Goal: Information Seeking & Learning: Learn about a topic

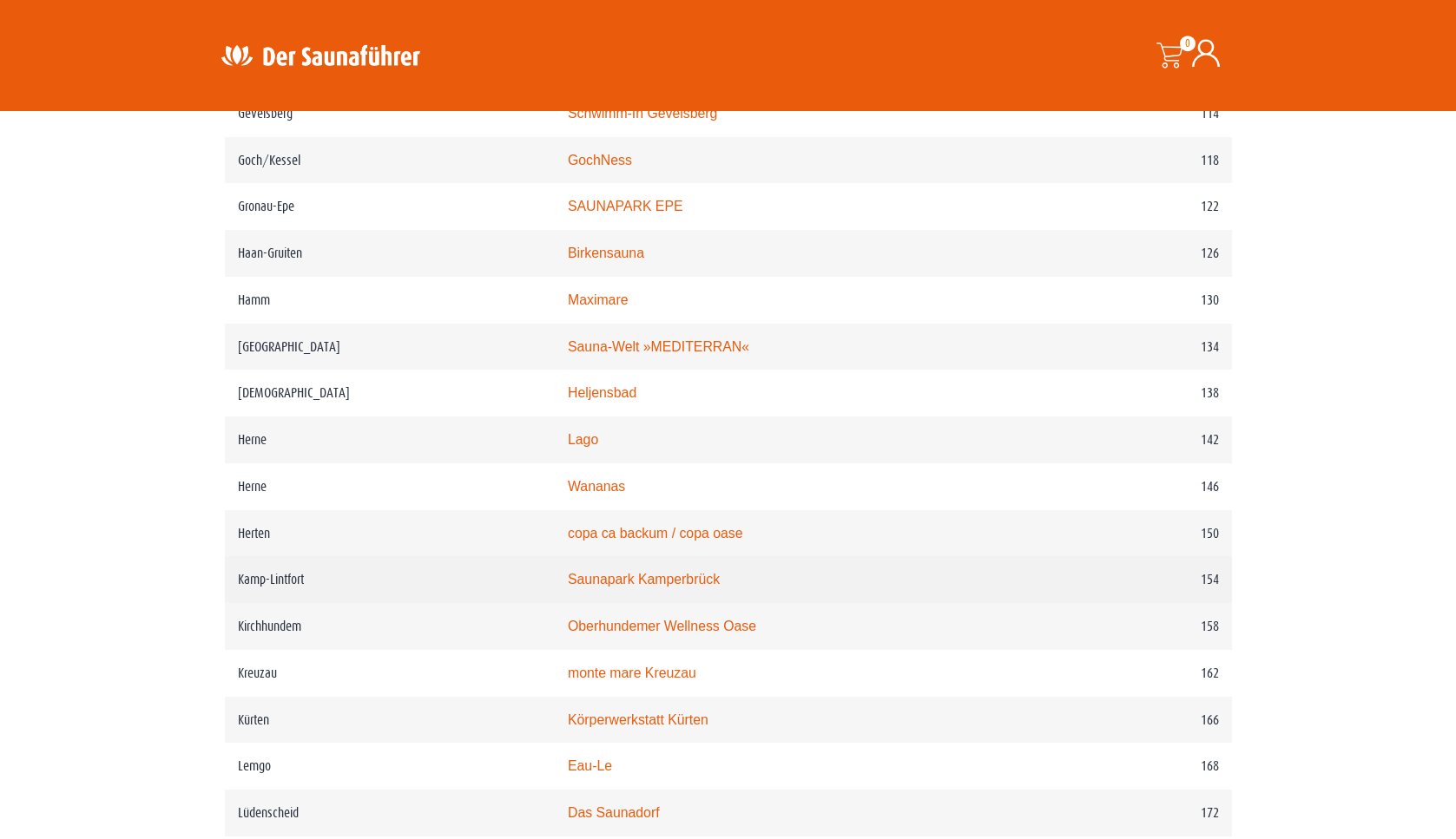
scroll to position [2062, 0]
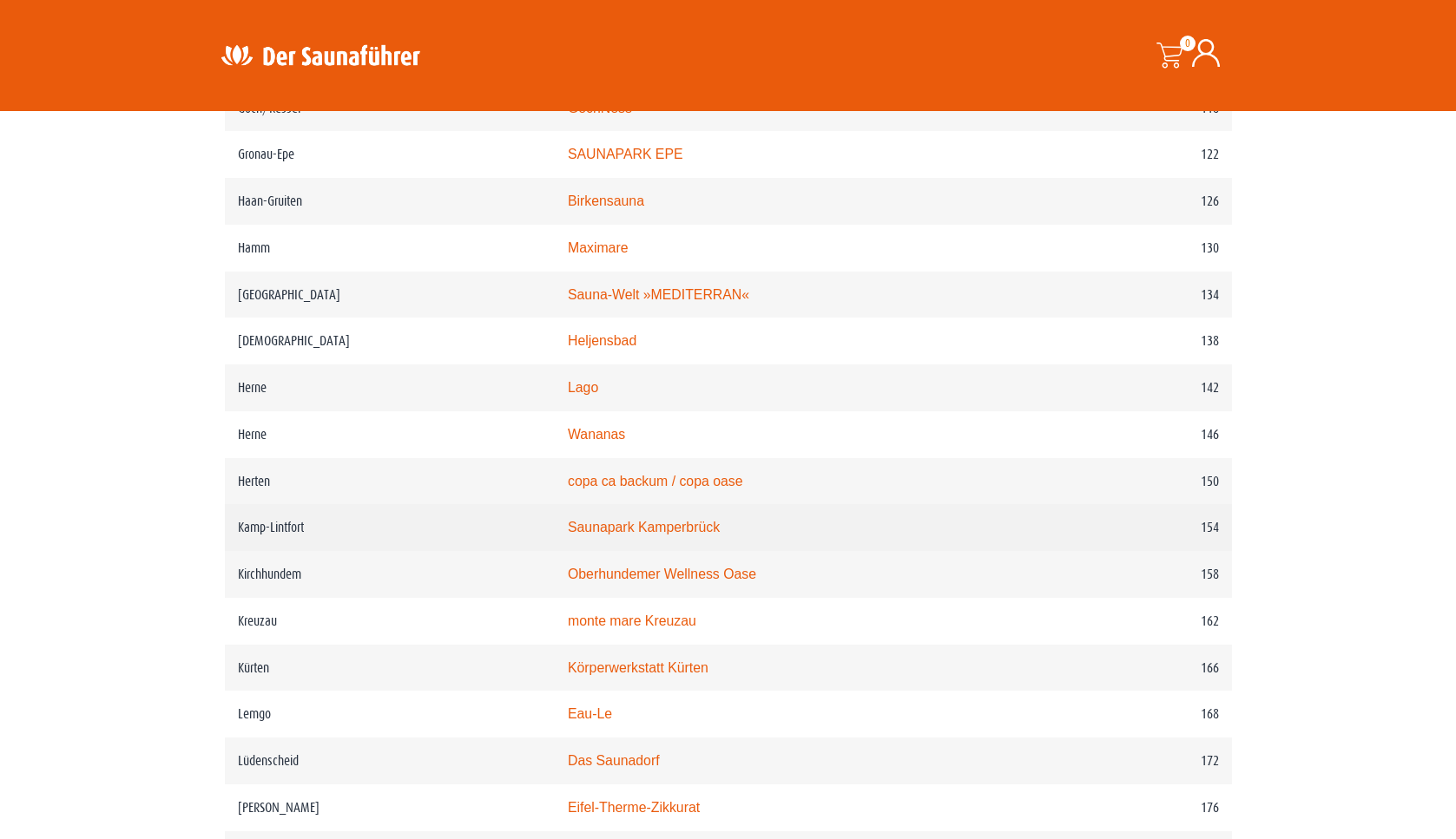
click at [644, 535] on link "Saunapark Kamperbrück" at bounding box center [644, 527] width 152 height 15
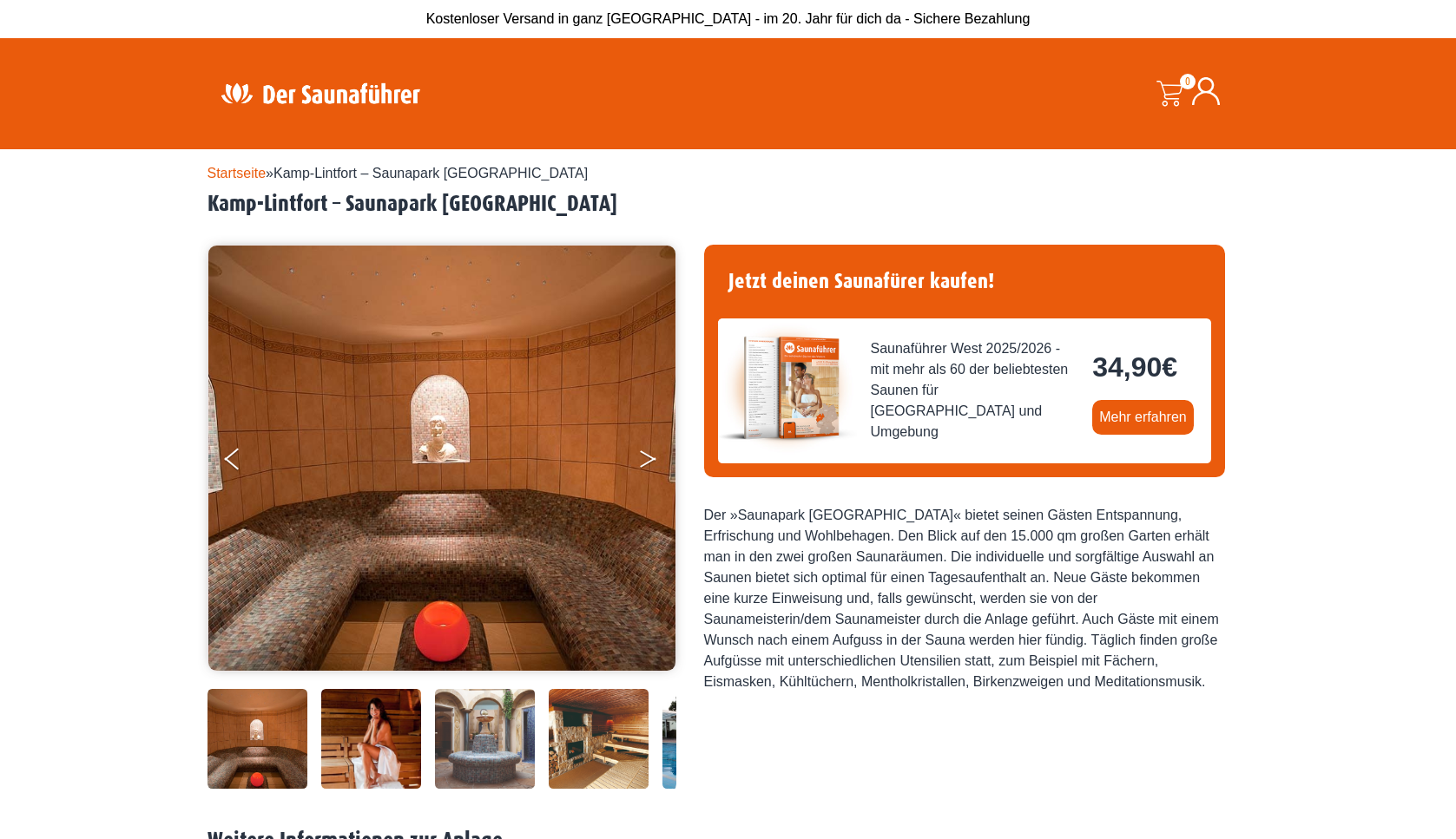
click at [648, 457] on icon "Next" at bounding box center [648, 455] width 16 height 10
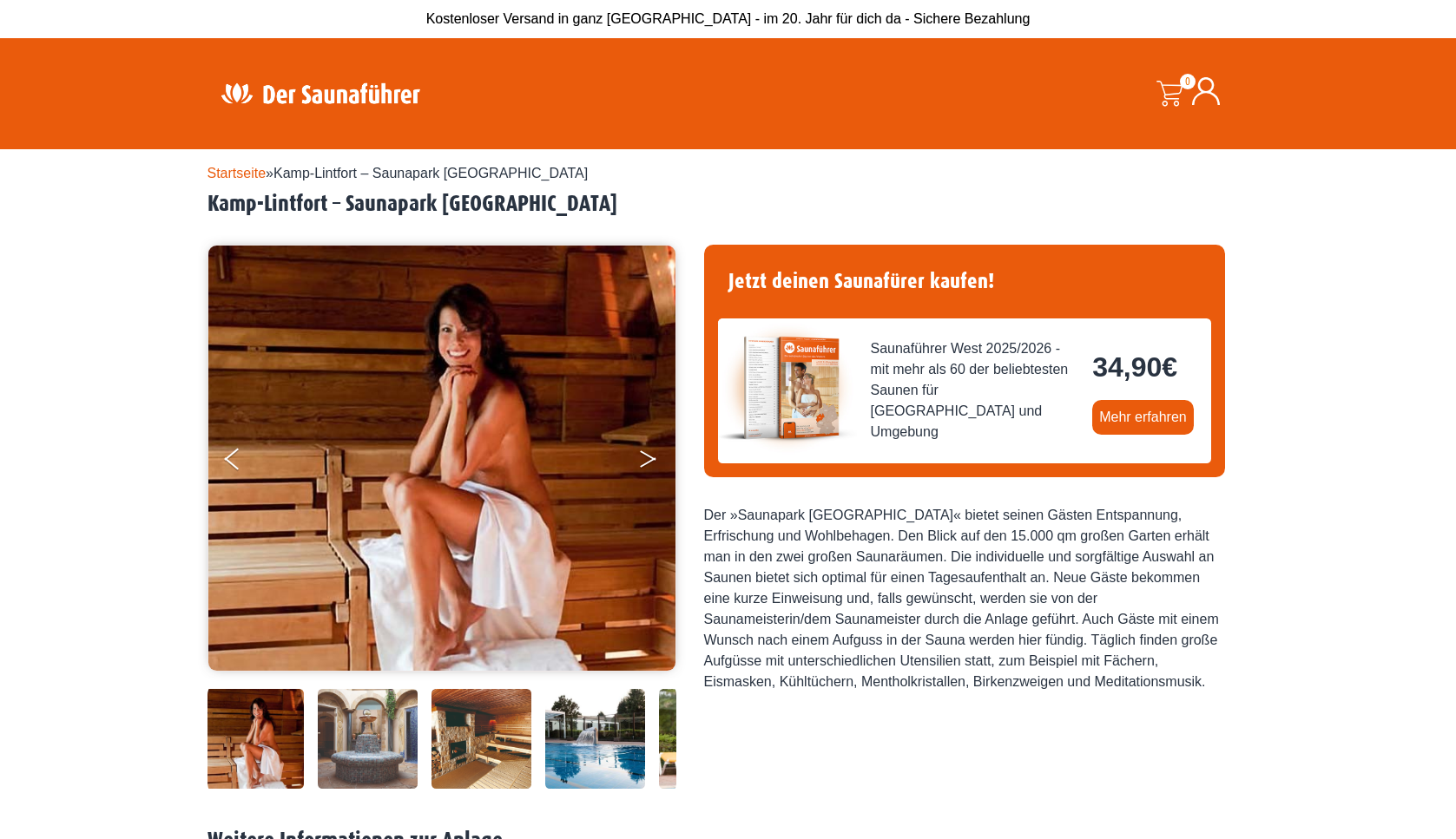
click at [648, 457] on icon "Next" at bounding box center [648, 455] width 16 height 10
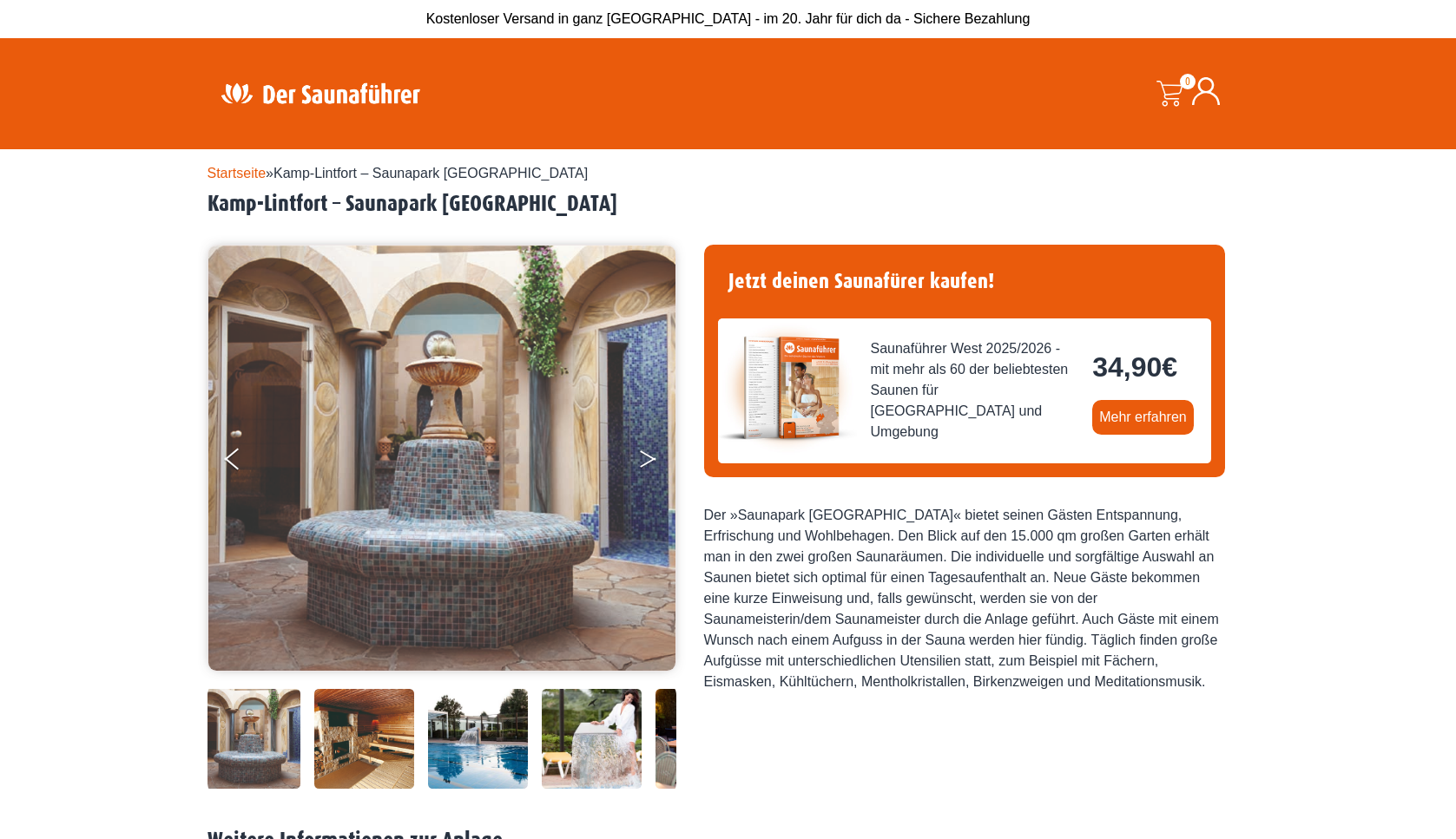
click at [648, 457] on icon "Next" at bounding box center [648, 455] width 16 height 10
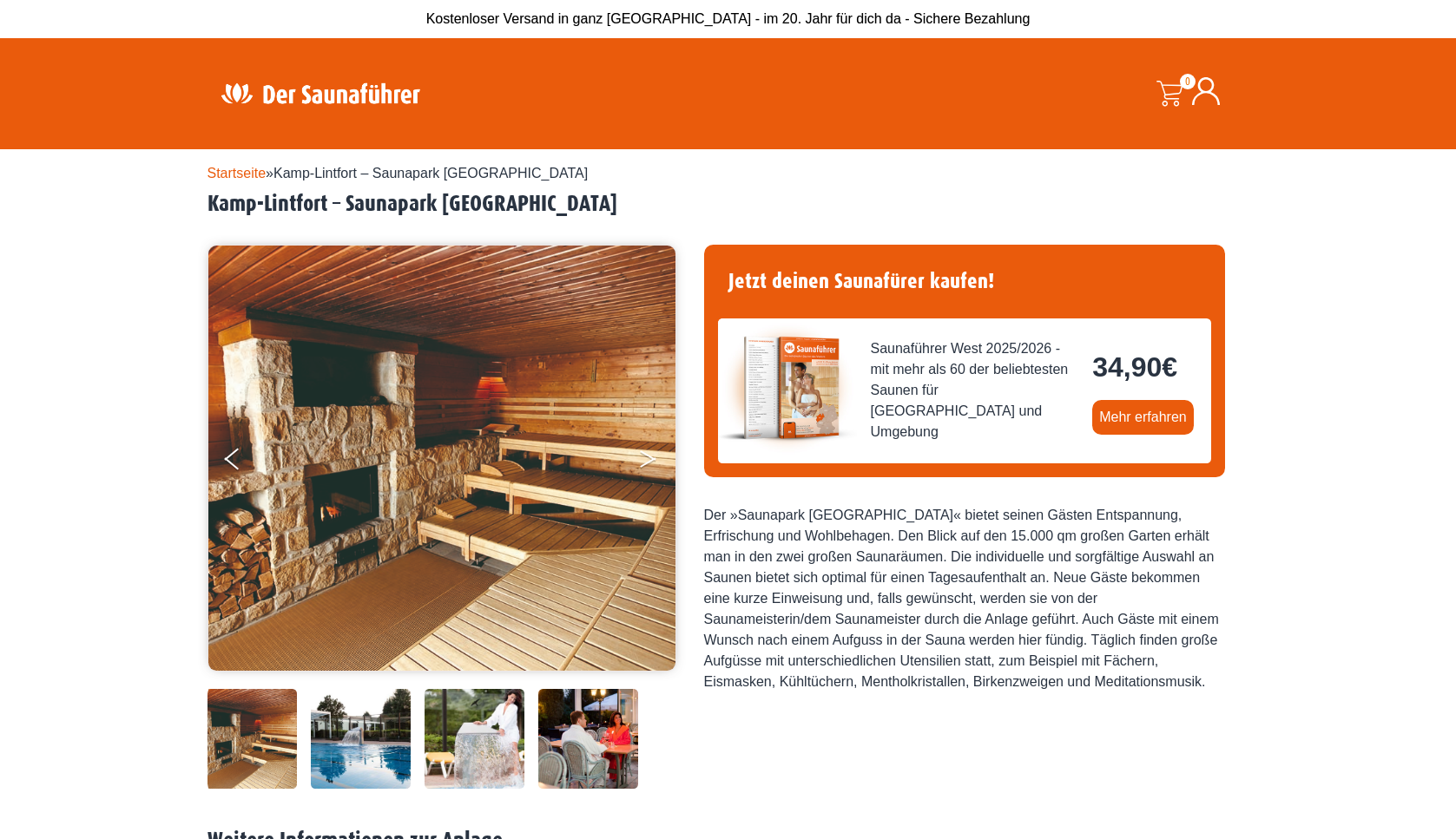
click at [648, 457] on icon "Next" at bounding box center [648, 455] width 16 height 10
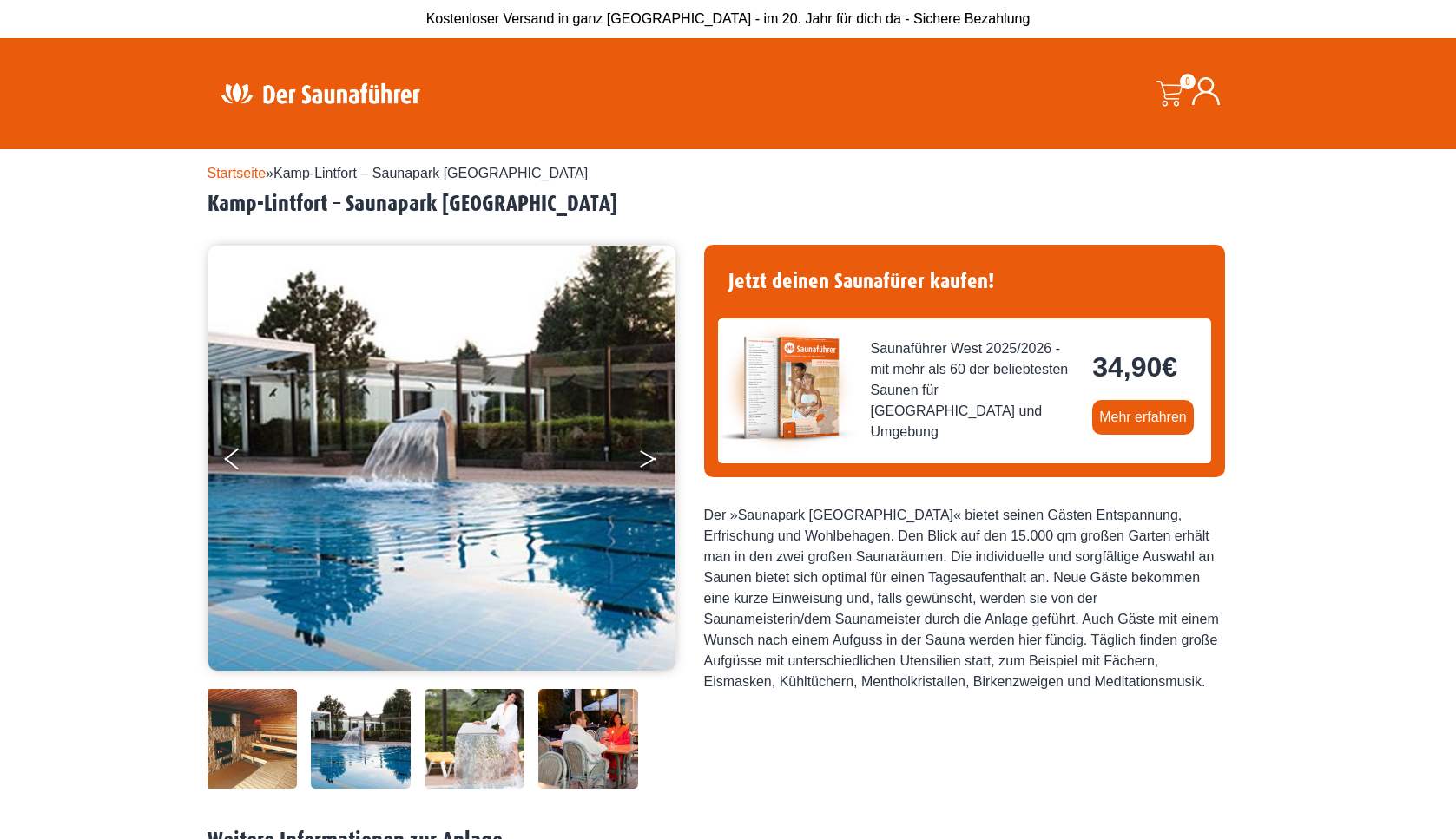
click at [648, 457] on icon "Next" at bounding box center [648, 455] width 16 height 10
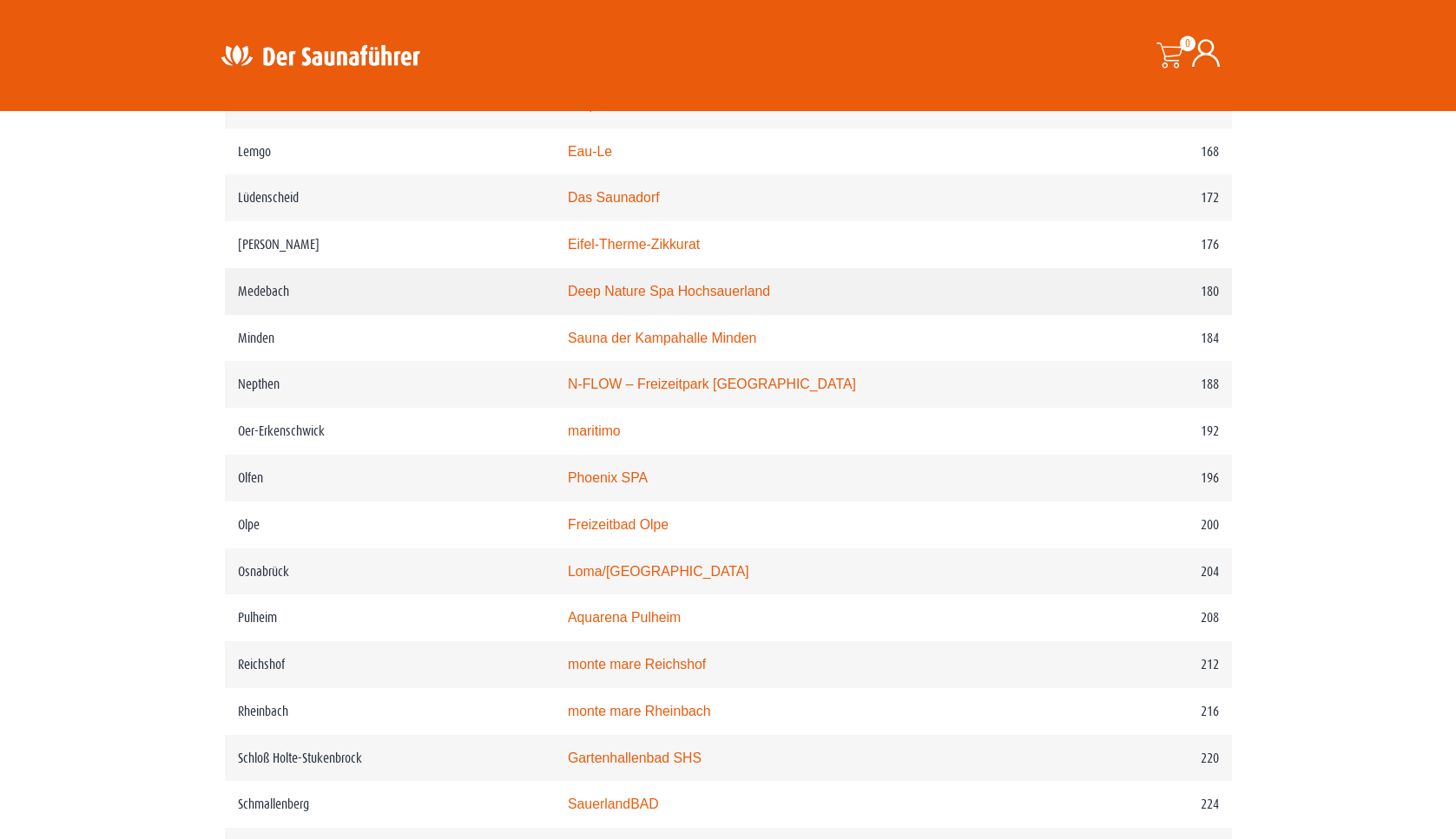
scroll to position [2719, 0]
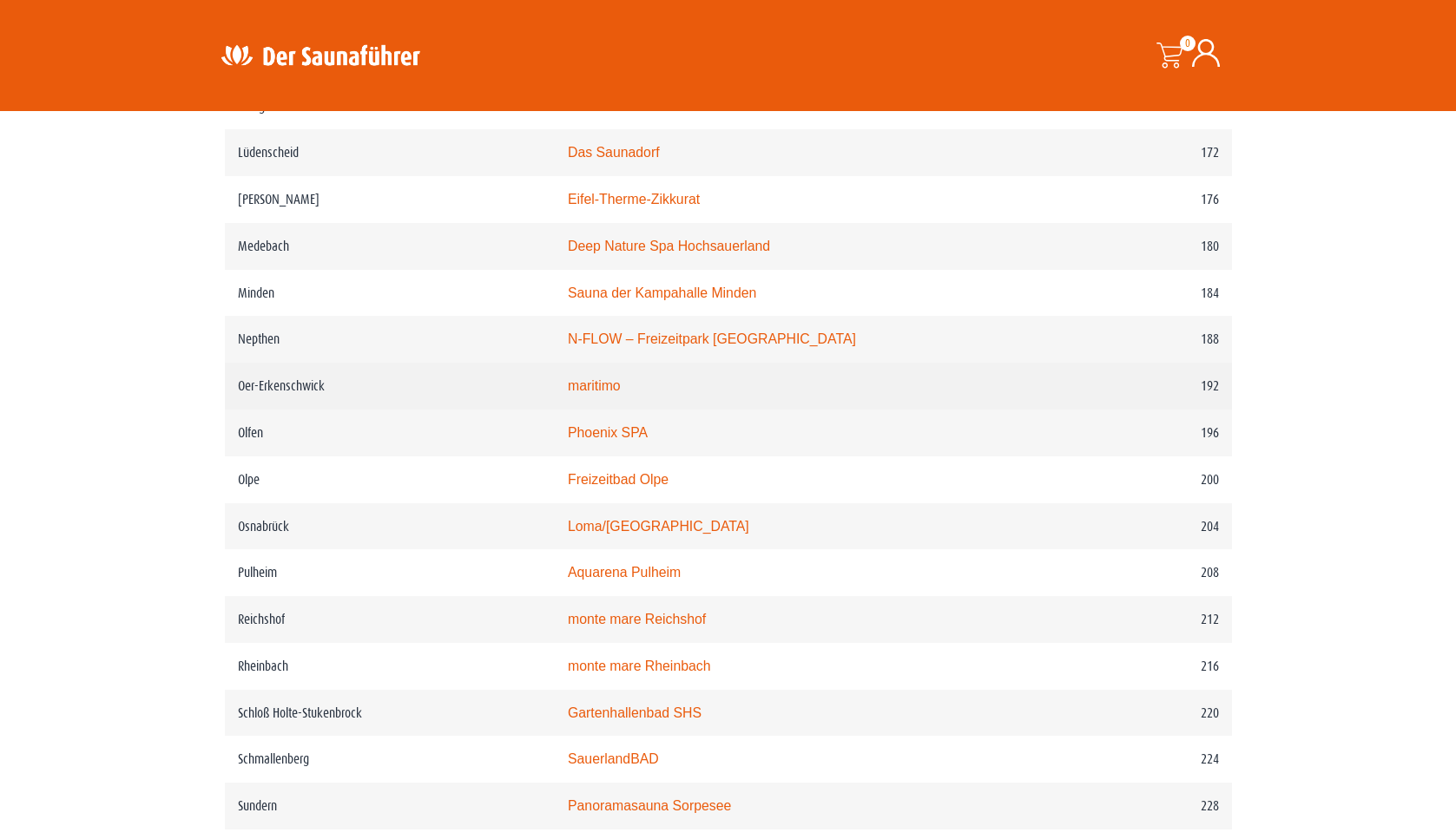
click at [621, 393] on link "maritimo" at bounding box center [594, 385] width 53 height 15
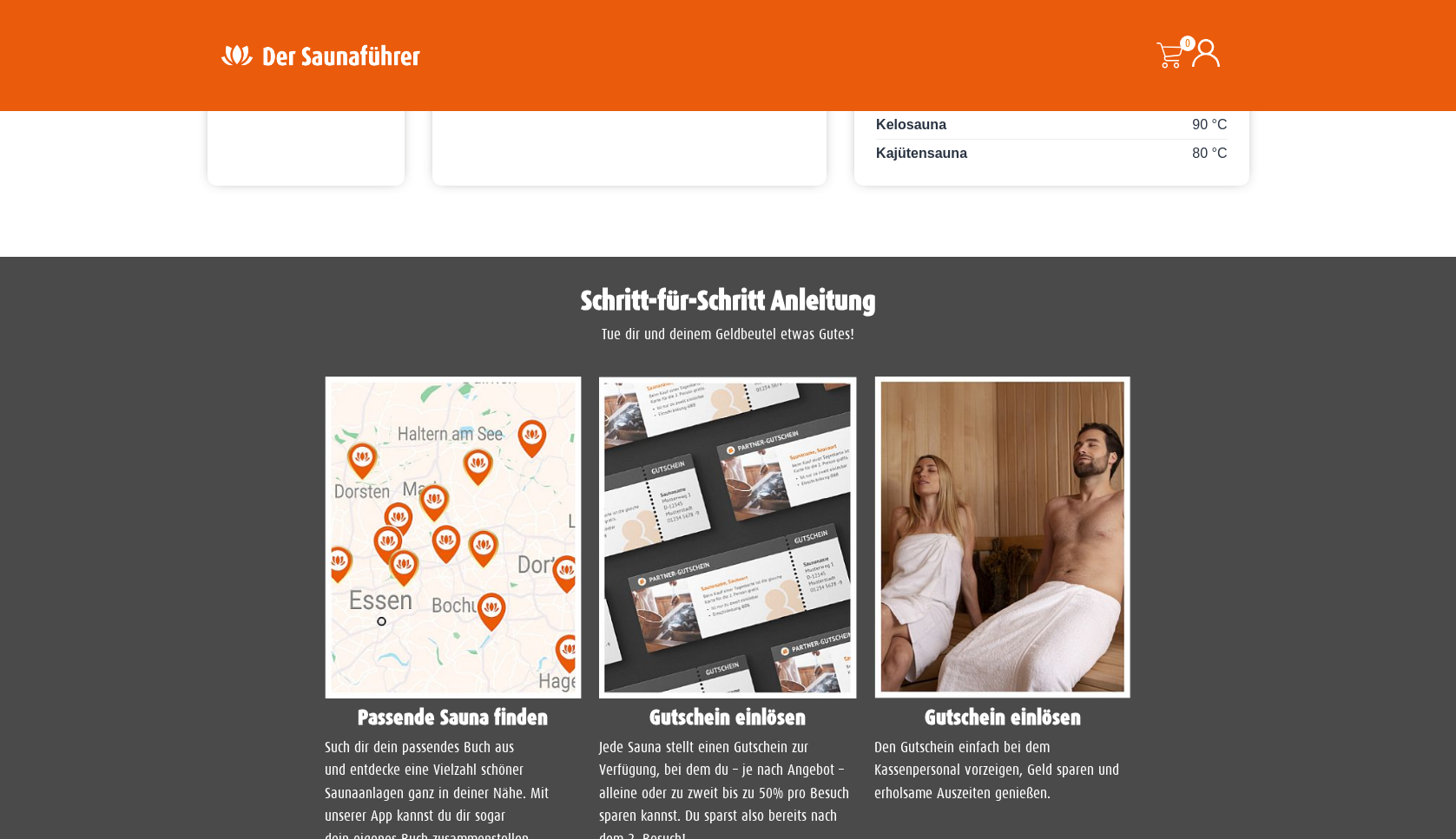
scroll to position [685, 0]
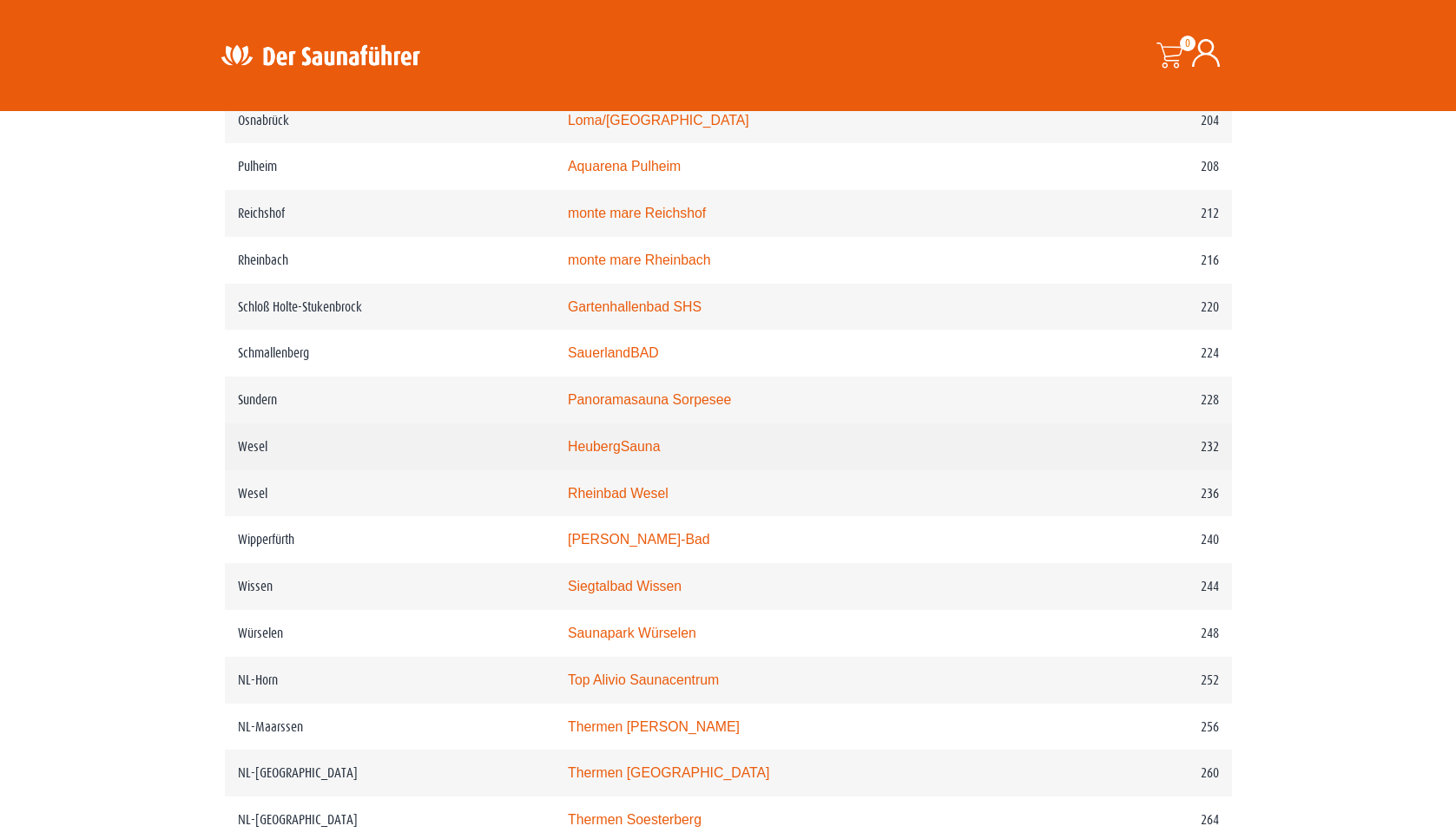
scroll to position [3094, 0]
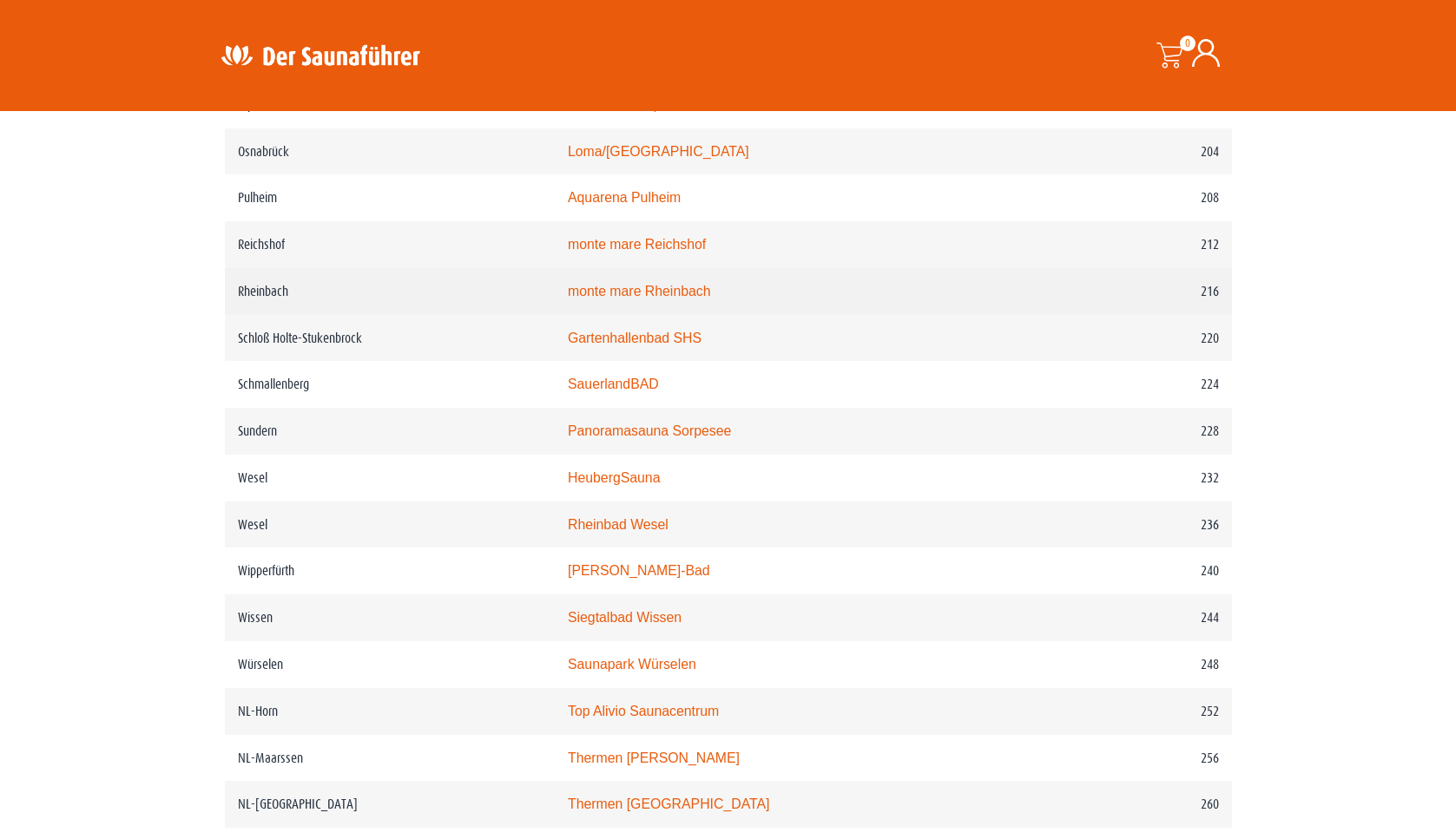
click at [654, 299] on link "monte mare Rheinbach" at bounding box center [639, 291] width 143 height 15
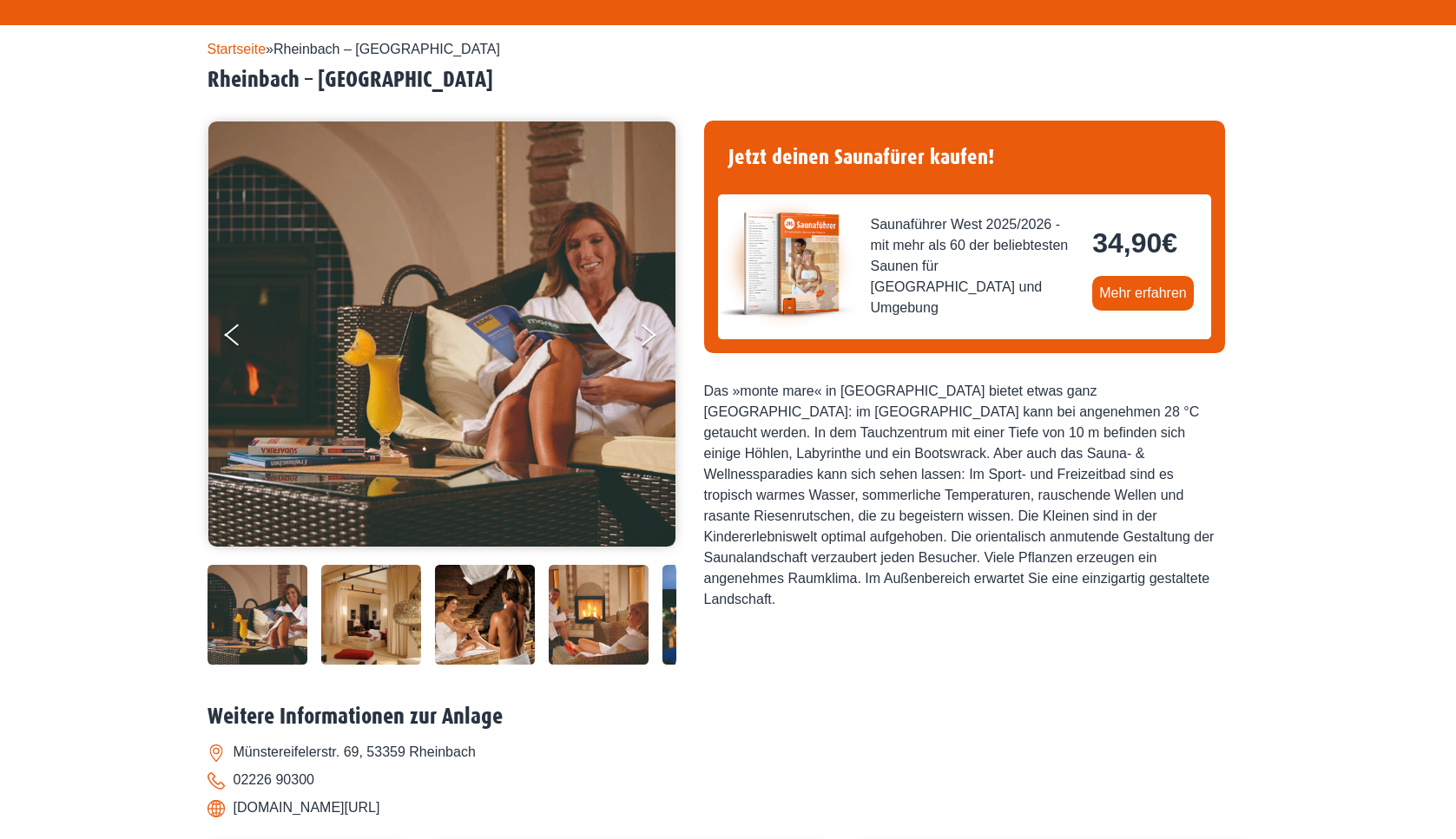
scroll to position [396, 0]
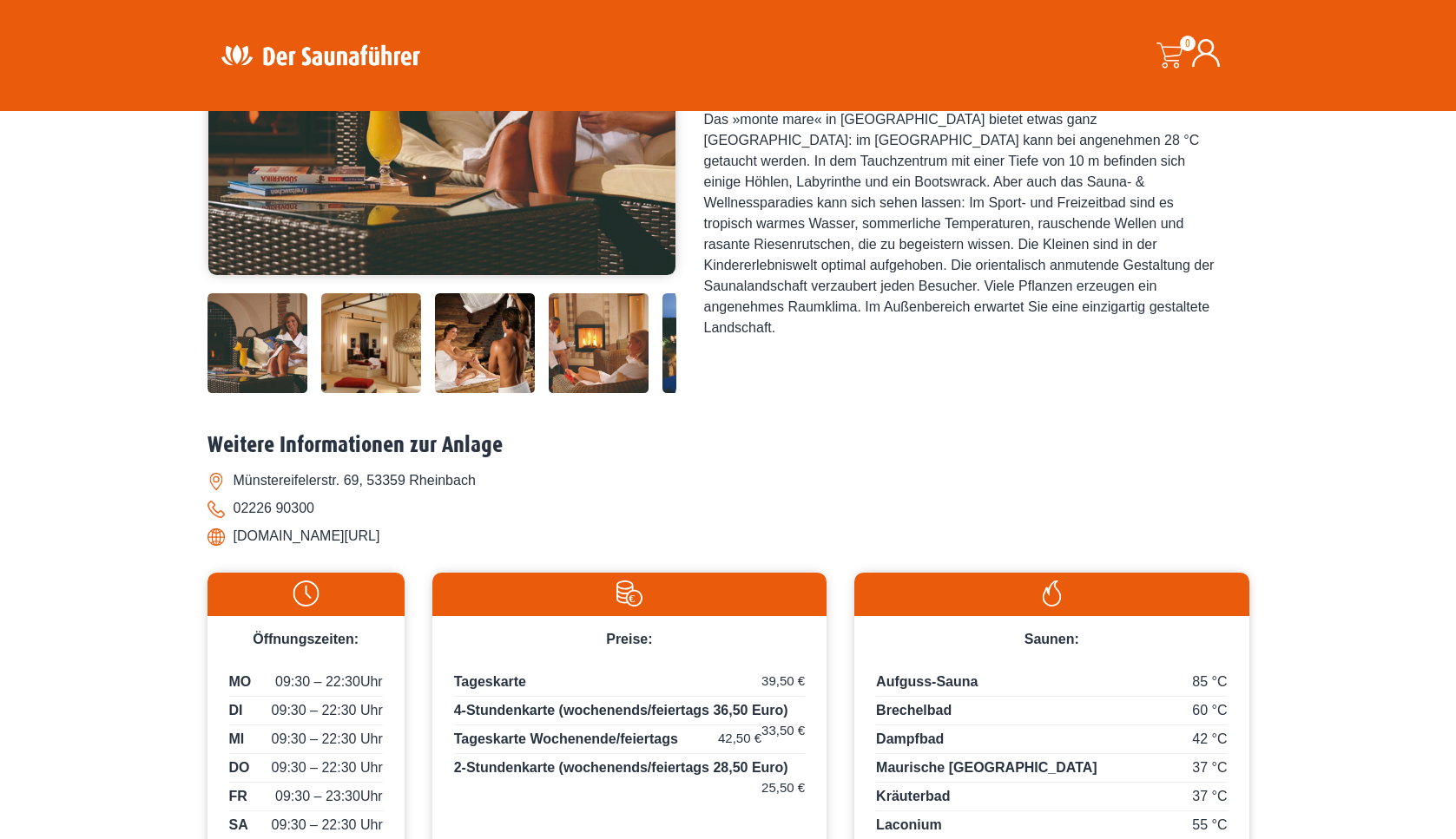
drag, startPoint x: 235, startPoint y: 533, endPoint x: 434, endPoint y: 531, distance: 198.8
click at [434, 531] on li "www.monte-mare.de/rheinbach" at bounding box center [728, 537] width 1042 height 28
copy li "www.monte-mare.de/rheinbach"
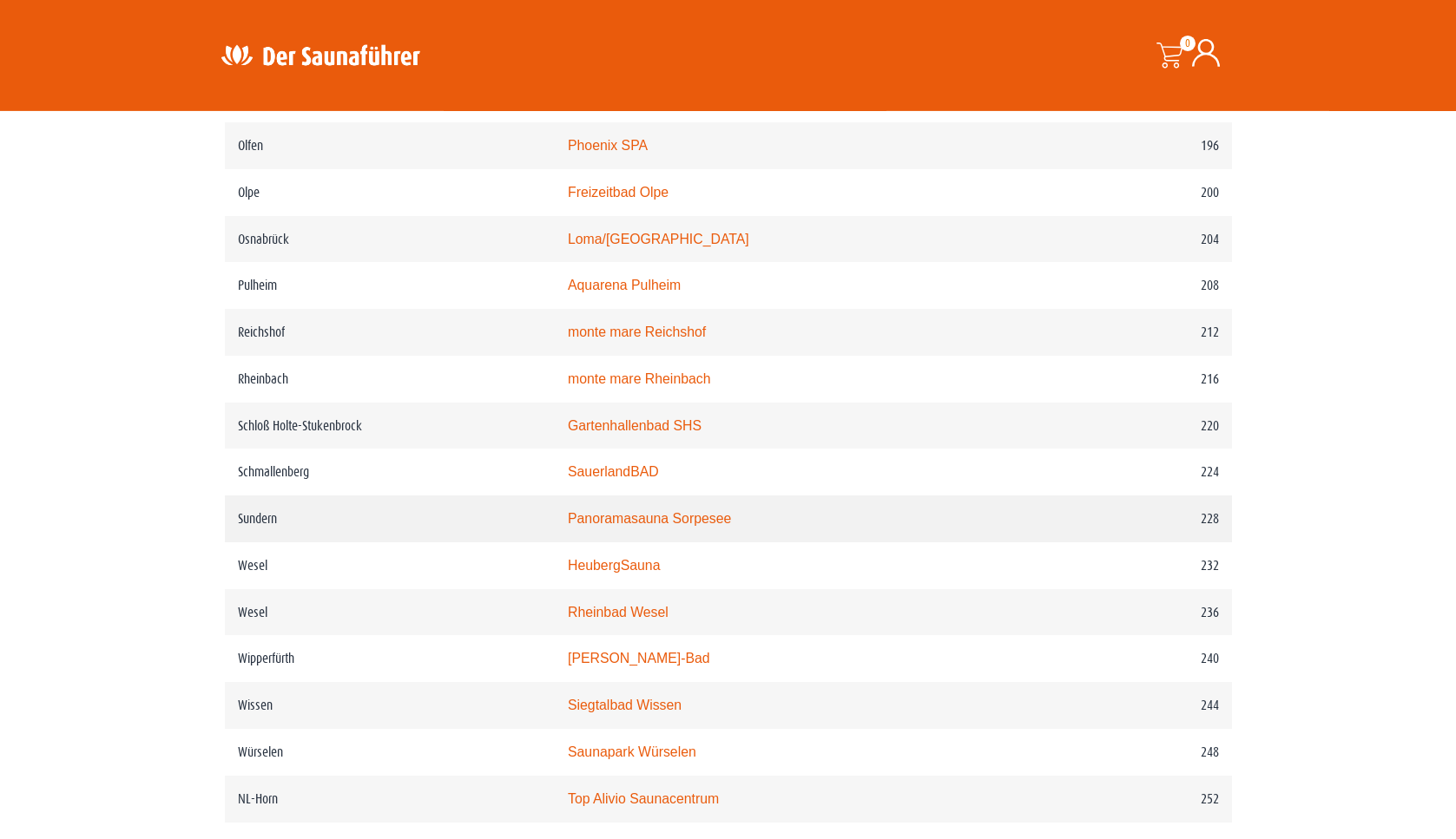
scroll to position [3094, 0]
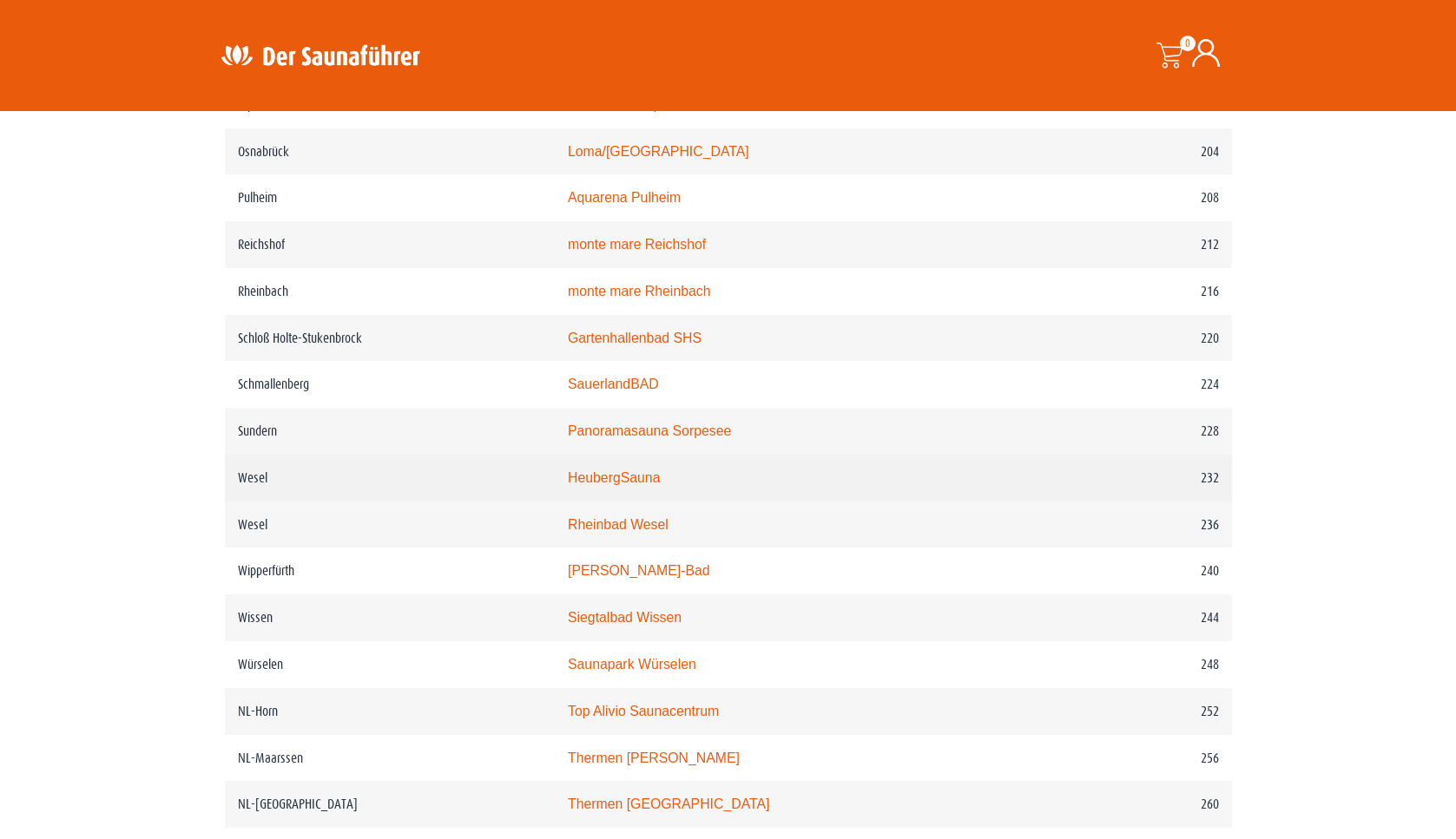
click at [621, 485] on link "HeubergSauna" at bounding box center [614, 477] width 93 height 15
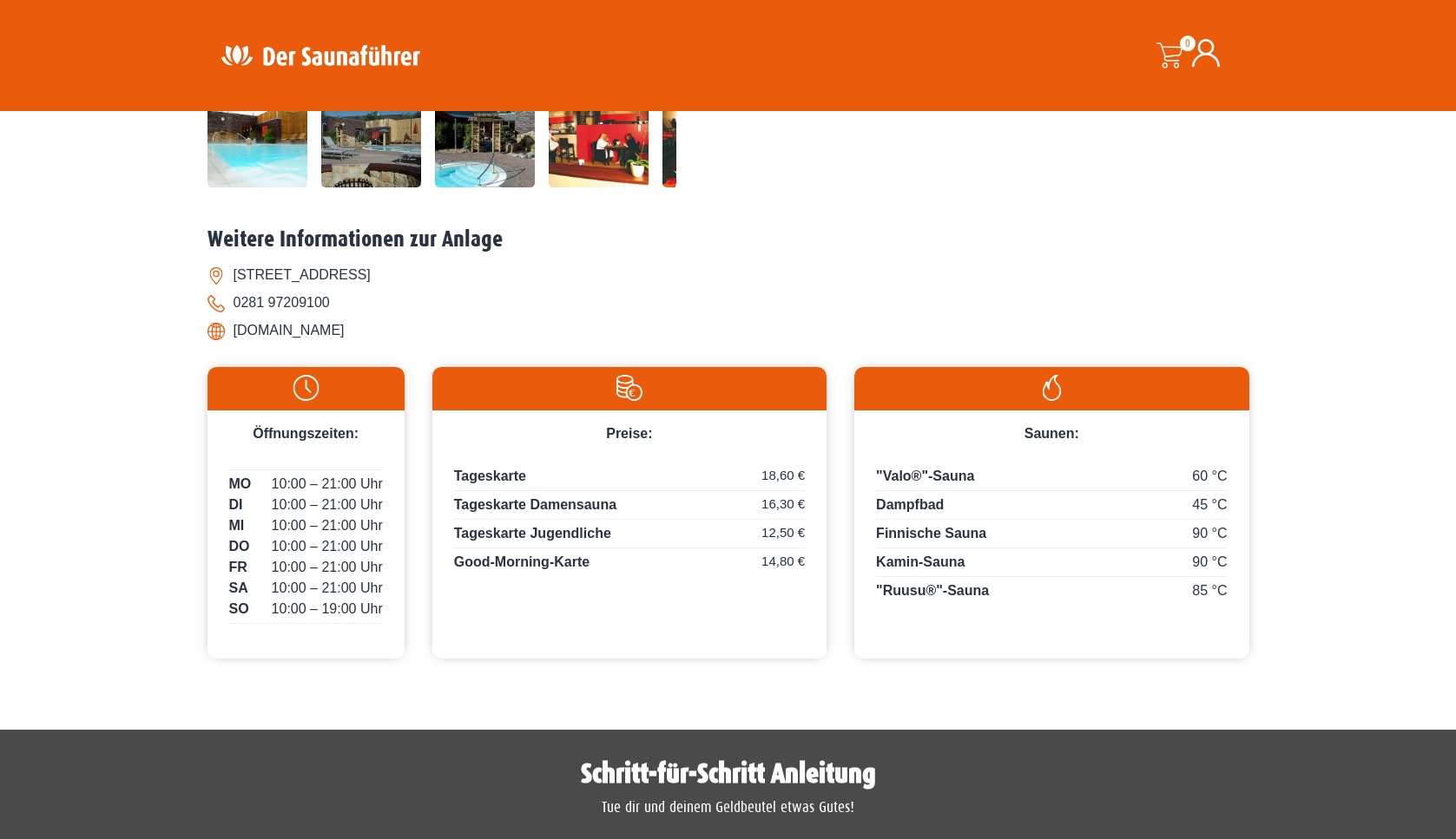
scroll to position [562, 0]
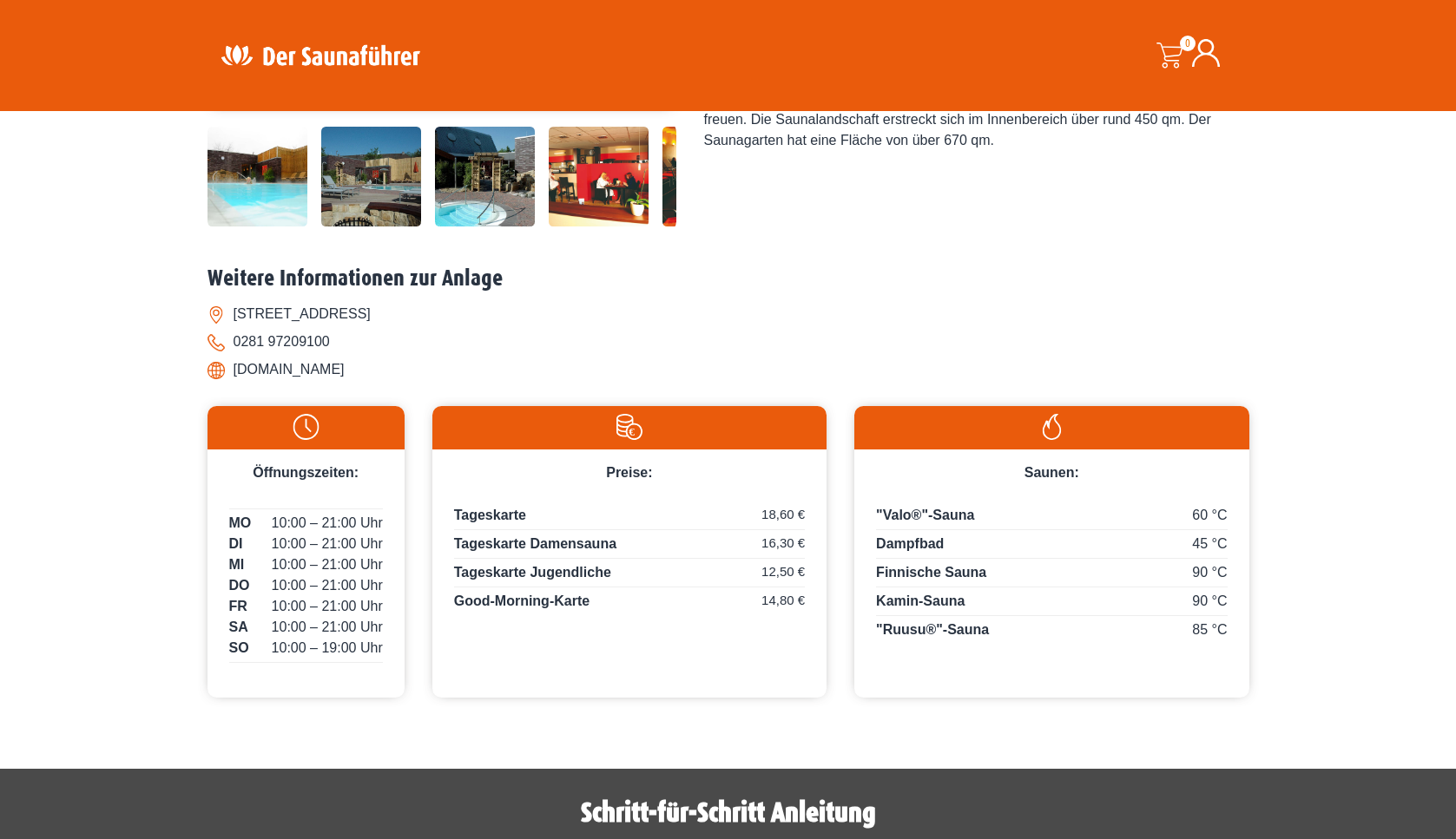
drag, startPoint x: 235, startPoint y: 370, endPoint x: 383, endPoint y: 368, distance: 147.6
click at [383, 368] on li "www.baeder-wesel.de" at bounding box center [728, 370] width 1042 height 28
copy li "www.baeder-wesel.de"
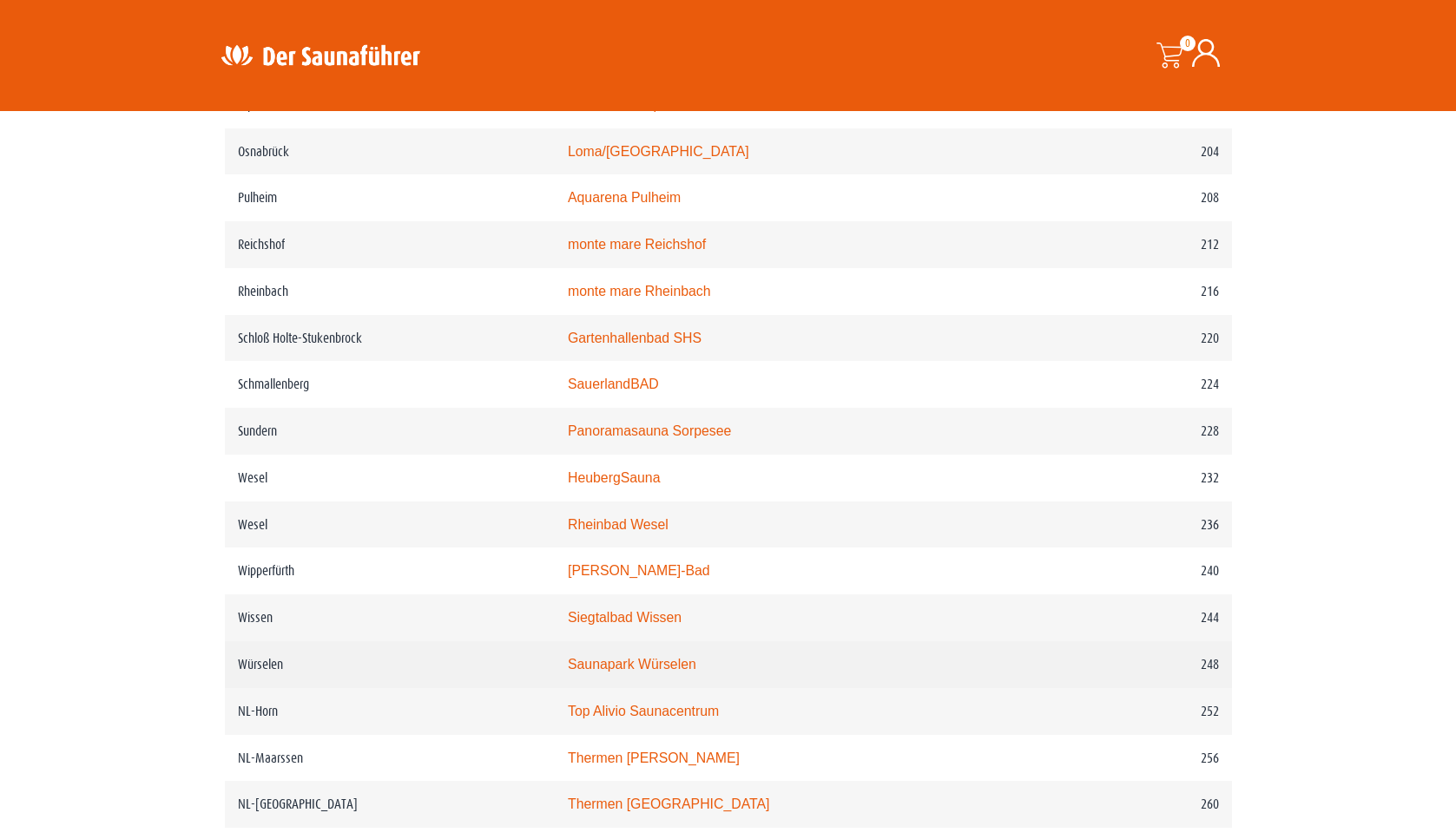
scroll to position [3094, 0]
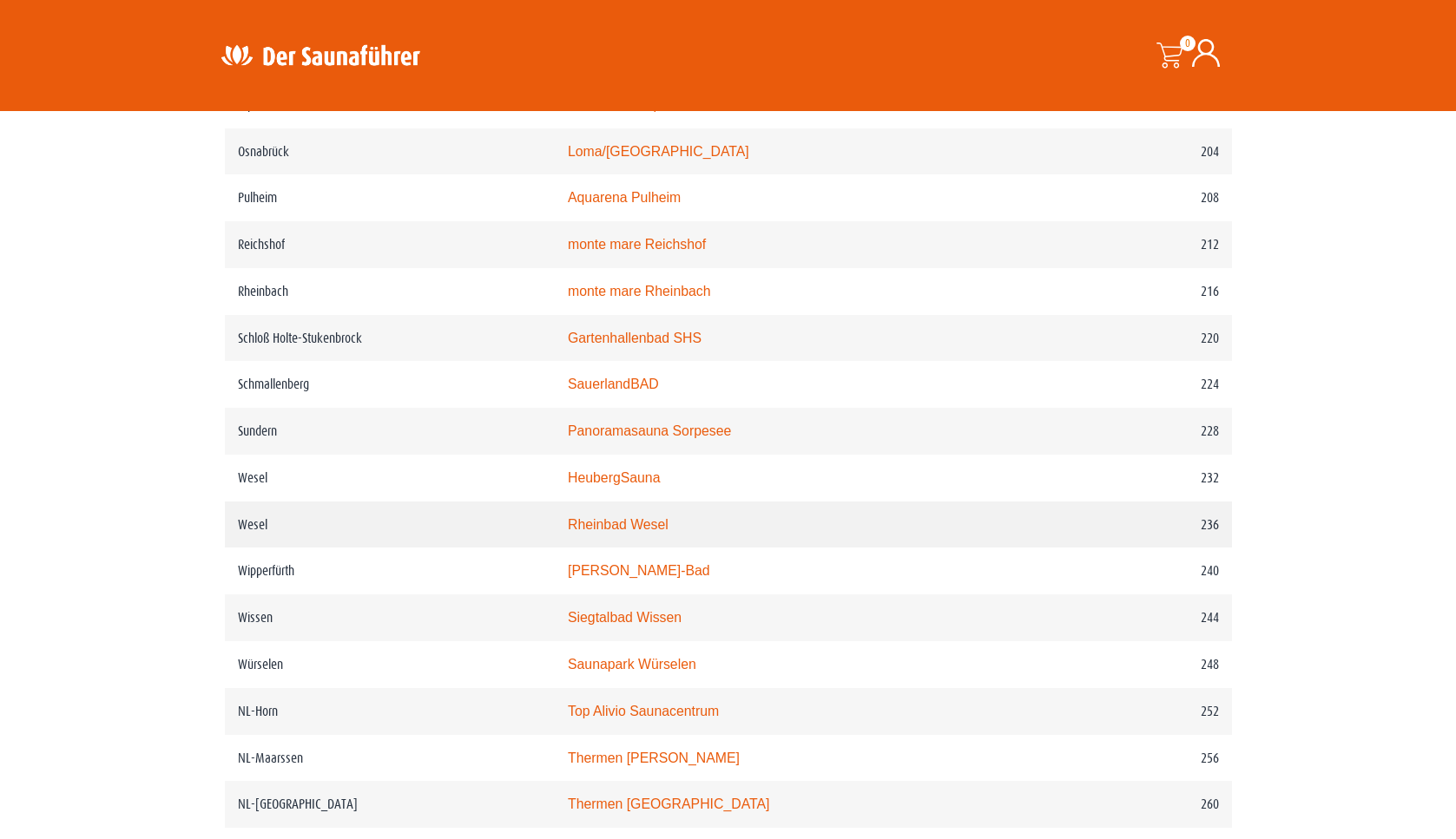
click at [305, 549] on td "Wesel" at bounding box center [390, 525] width 330 height 47
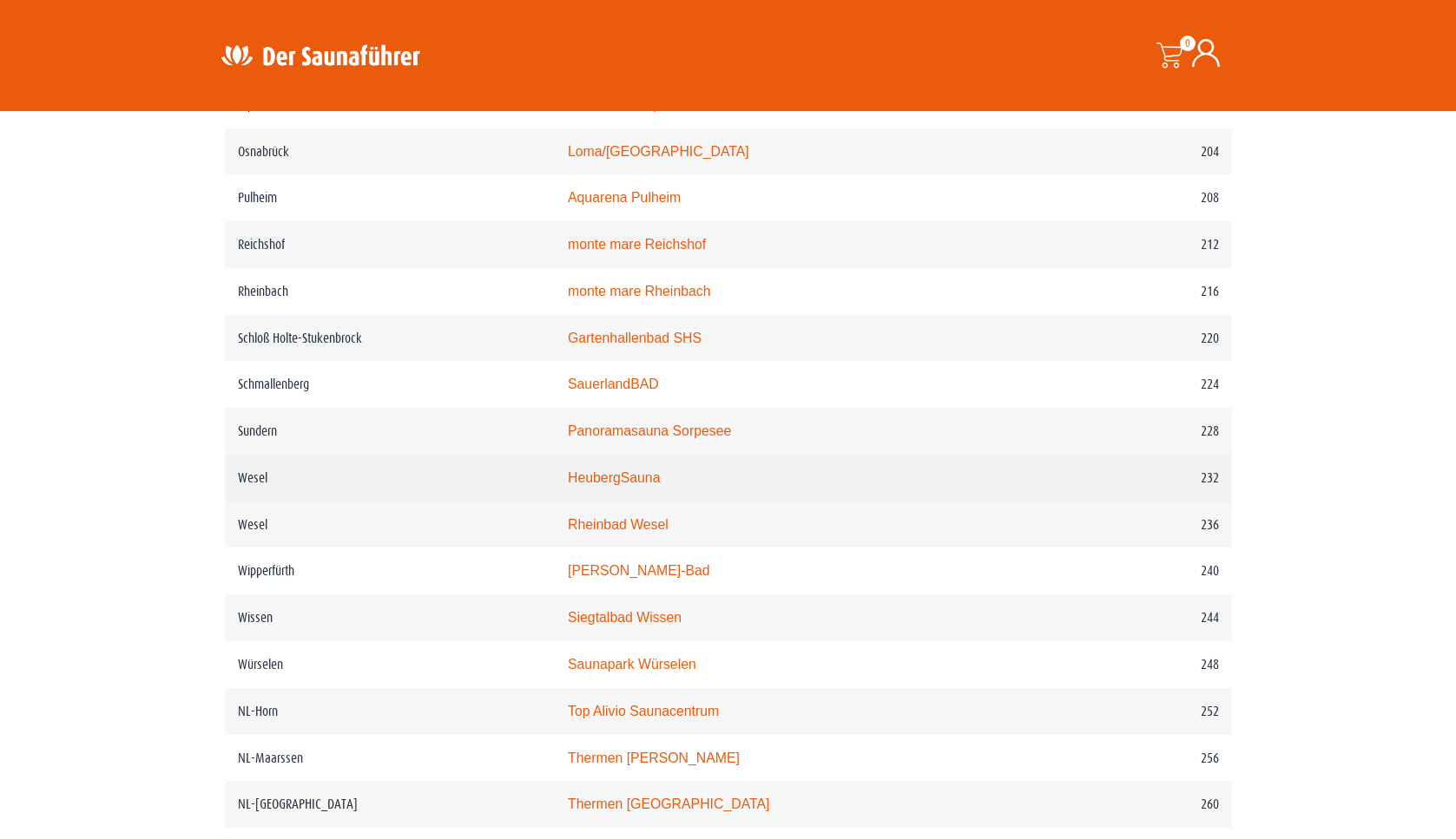
click at [262, 502] on td "Wesel" at bounding box center [390, 478] width 330 height 47
click at [603, 485] on link "HeubergSauna" at bounding box center [614, 477] width 93 height 15
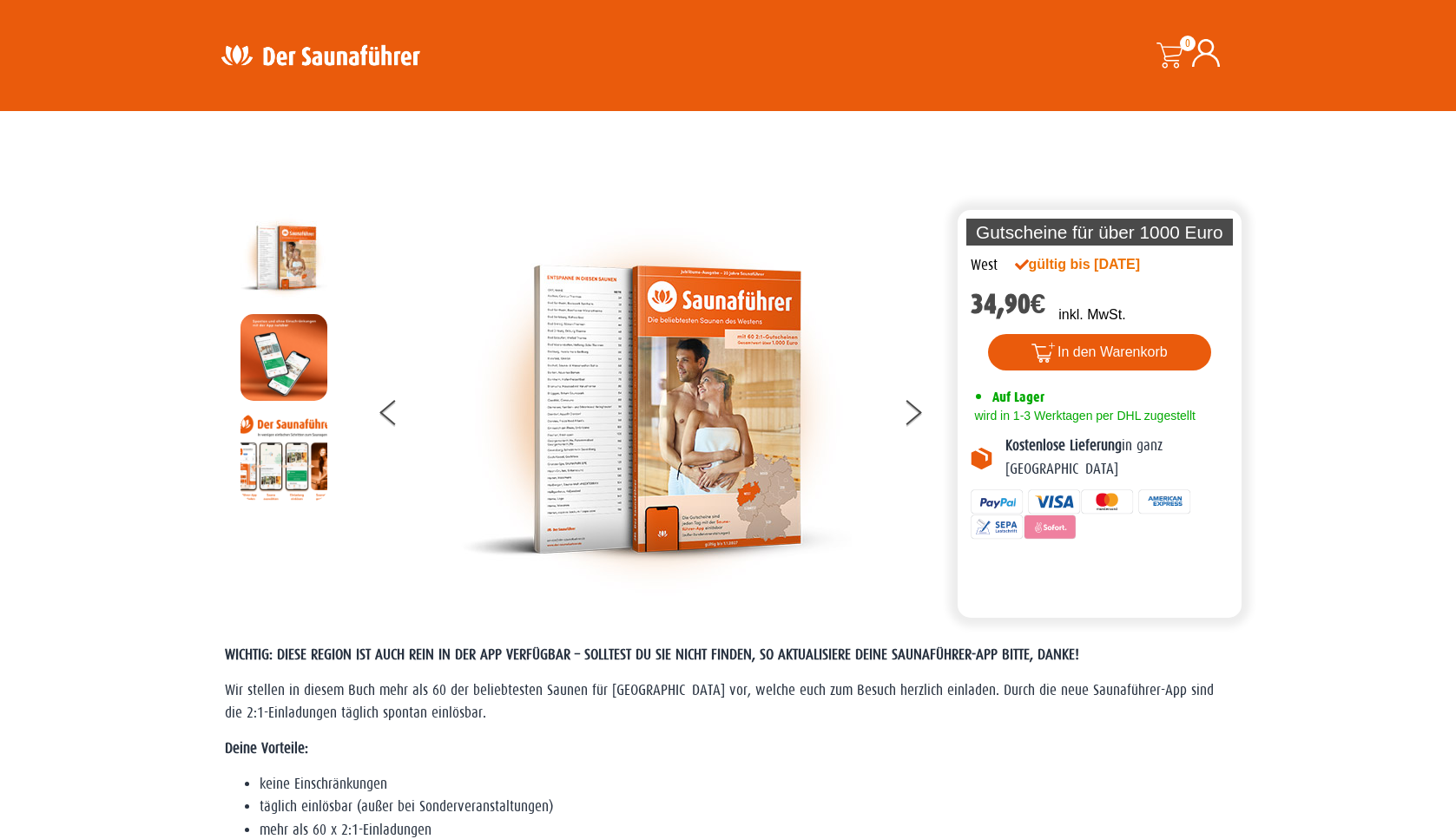
scroll to position [3094, 0]
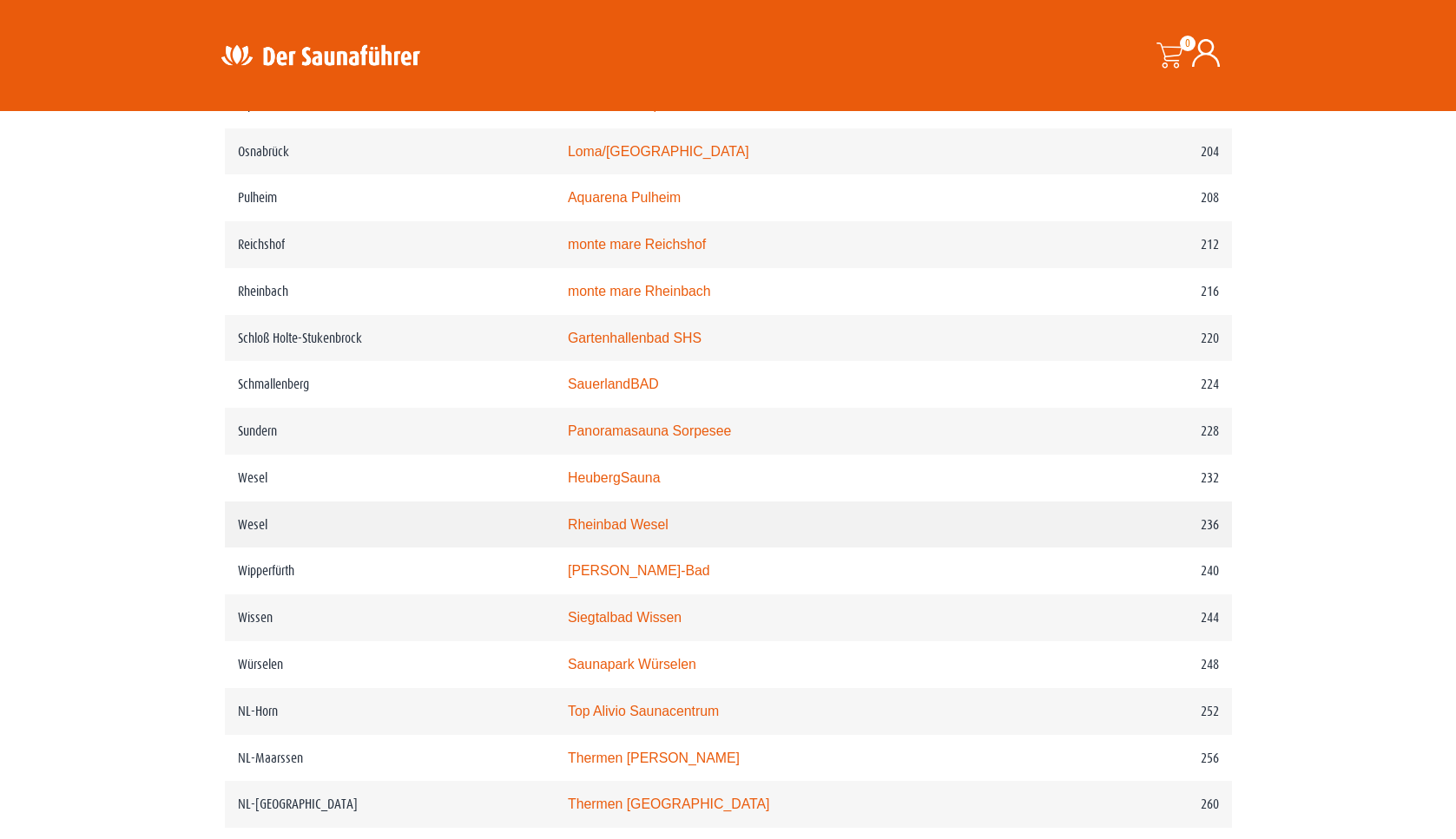
click at [655, 532] on link "Rheinbad Wesel" at bounding box center [618, 524] width 101 height 15
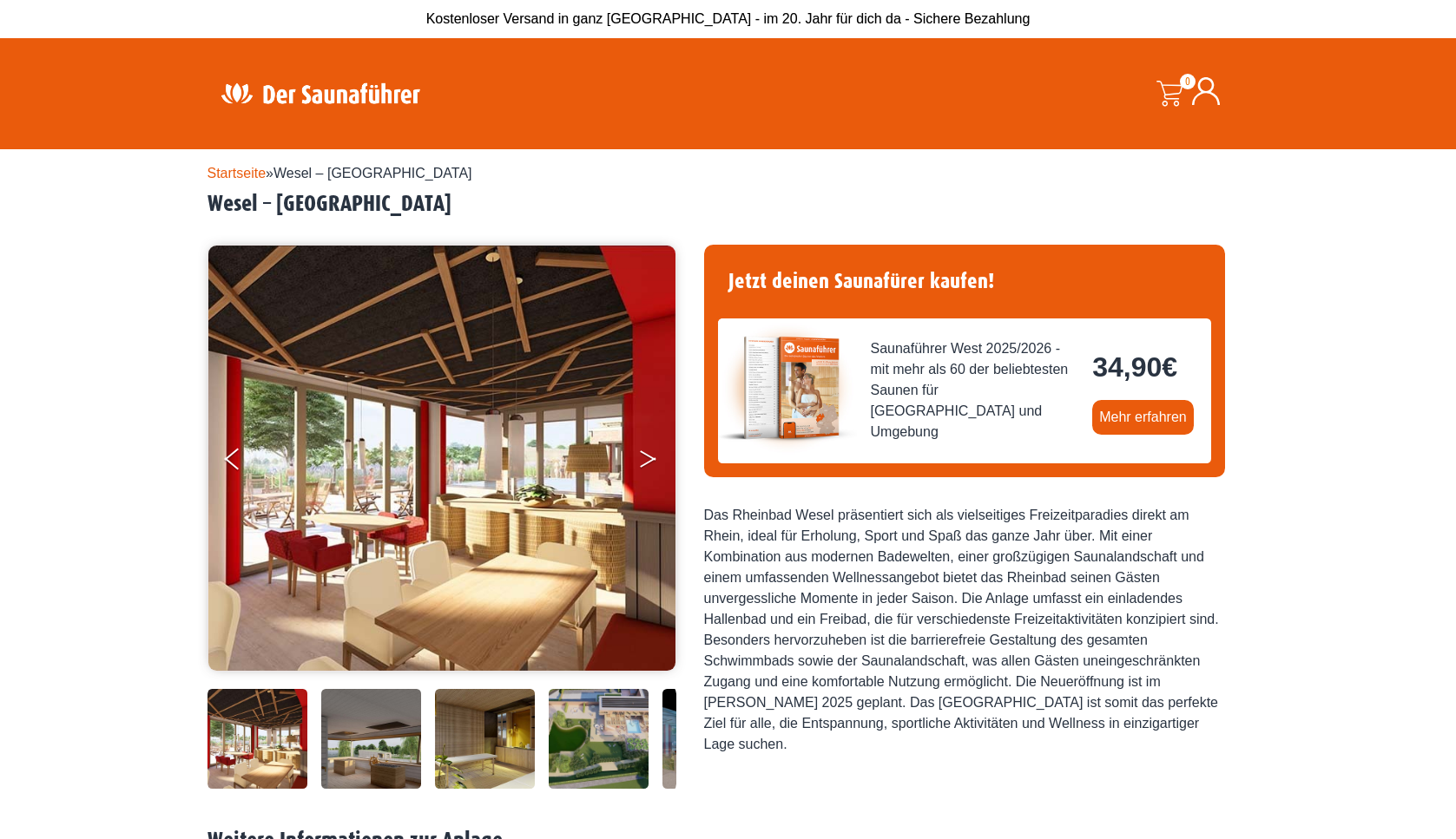
click at [647, 463] on icon "Next" at bounding box center [648, 462] width 16 height 10
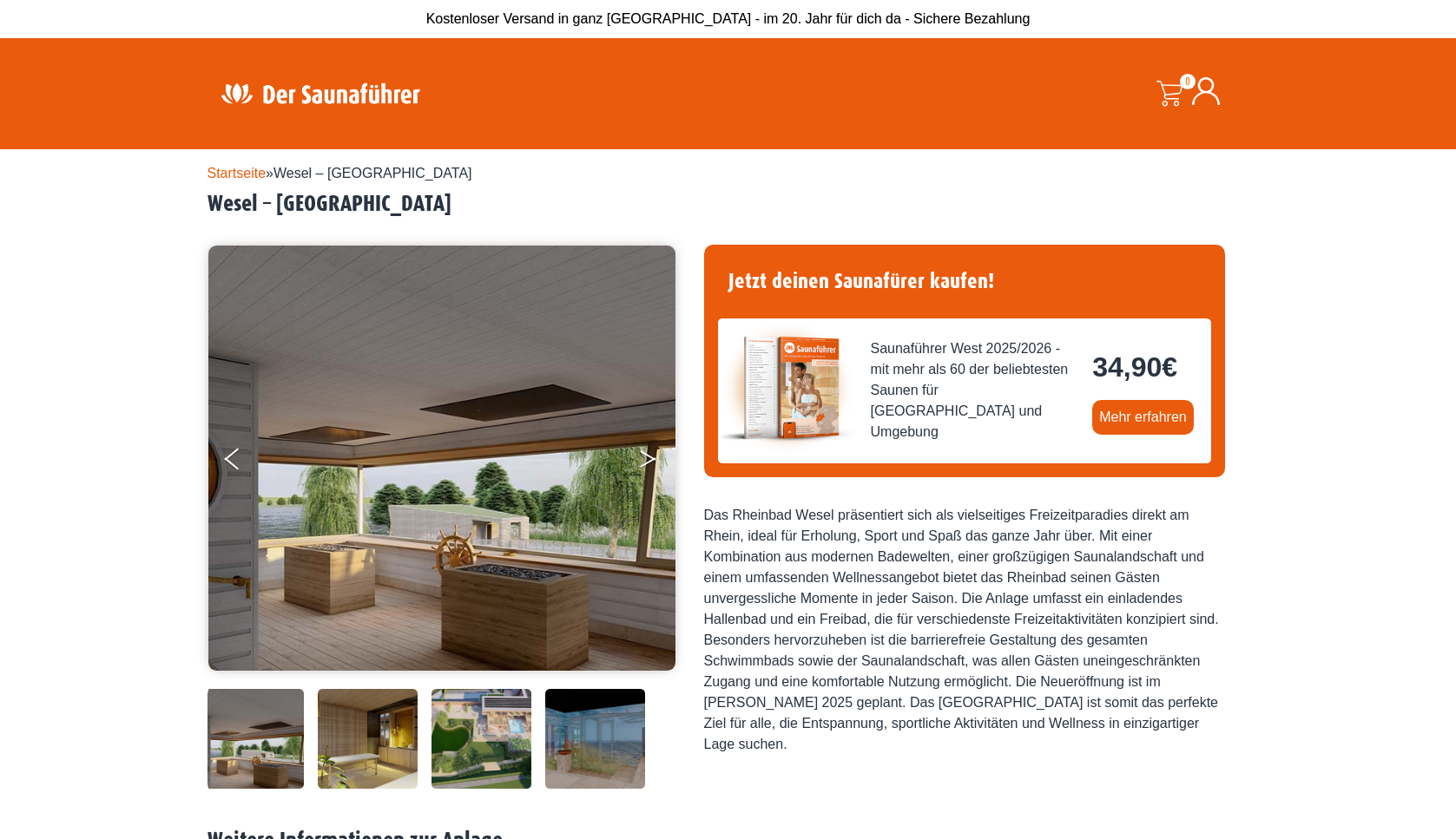
click at [647, 463] on icon "Next" at bounding box center [648, 462] width 16 height 10
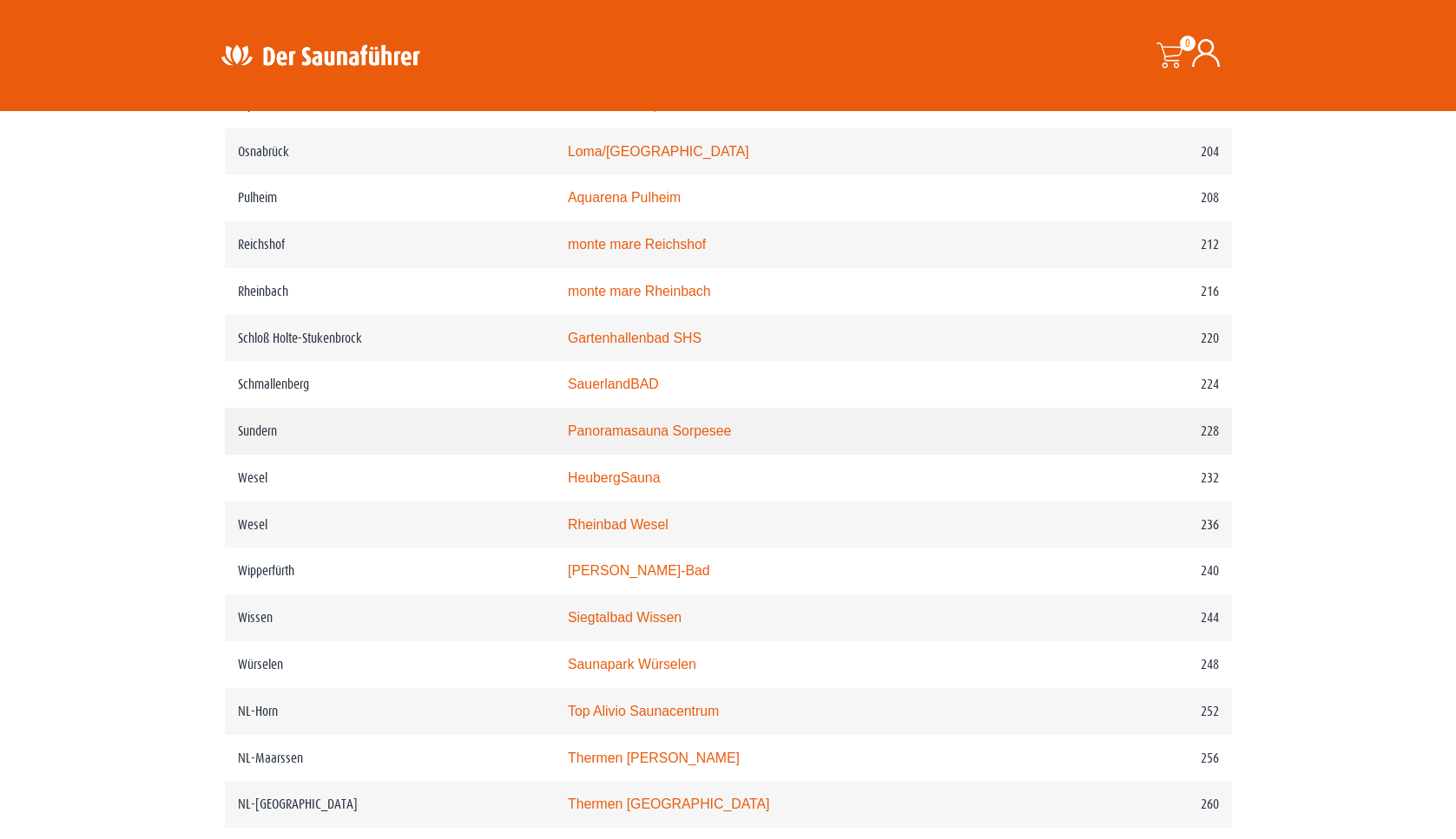
scroll to position [3094, 0]
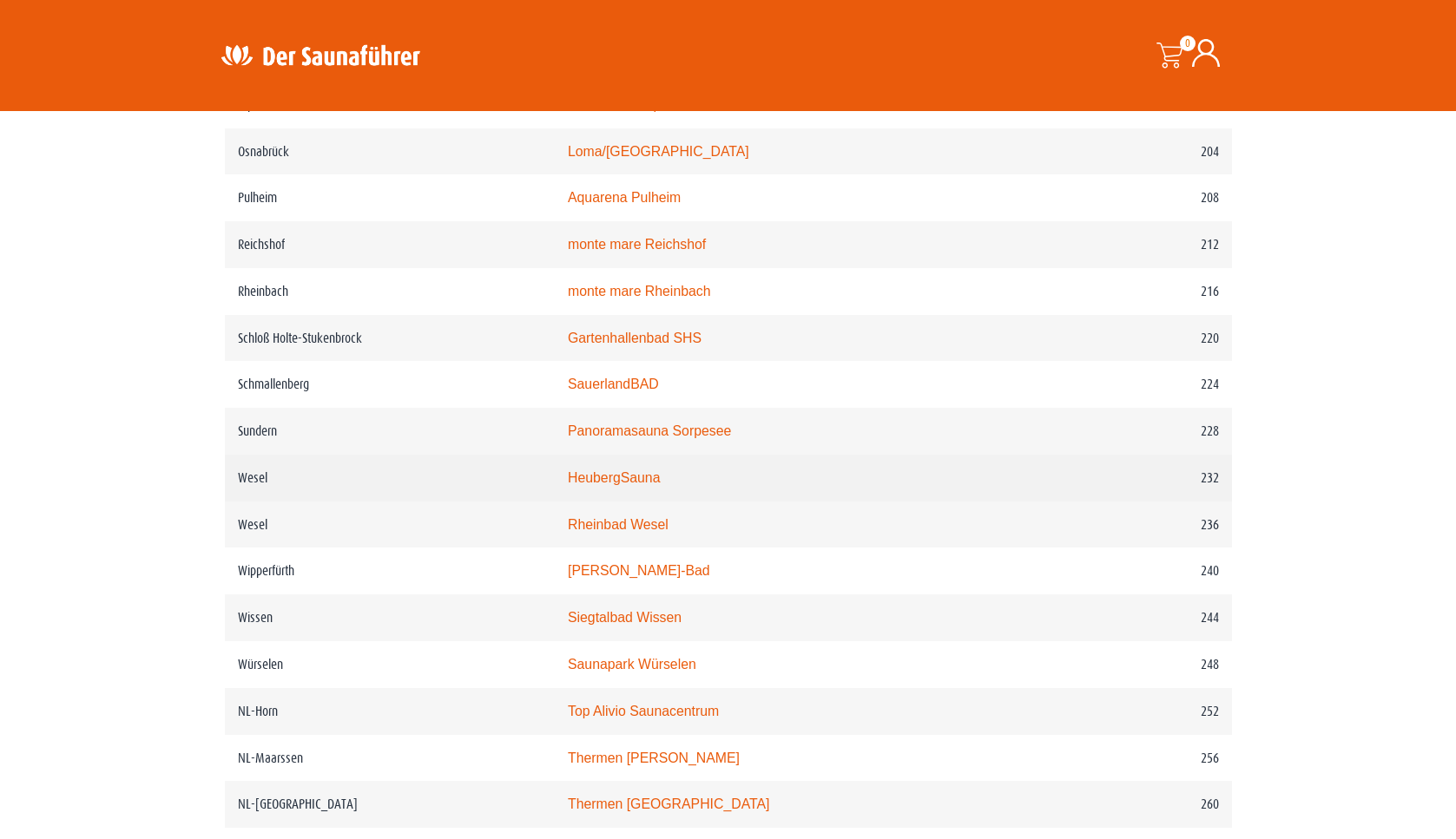
click at [645, 485] on link "HeubergSauna" at bounding box center [614, 477] width 93 height 15
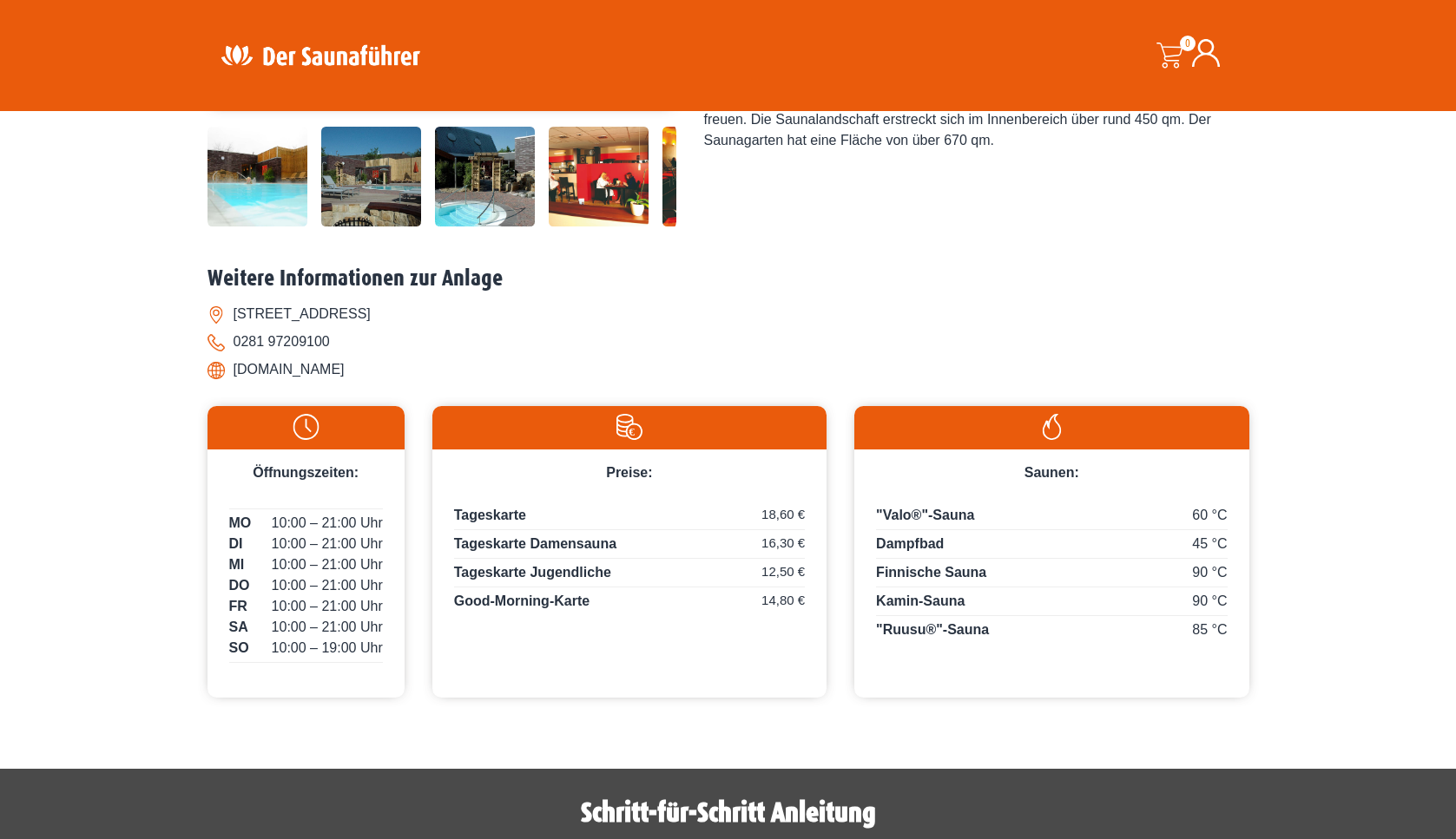
scroll to position [94, 0]
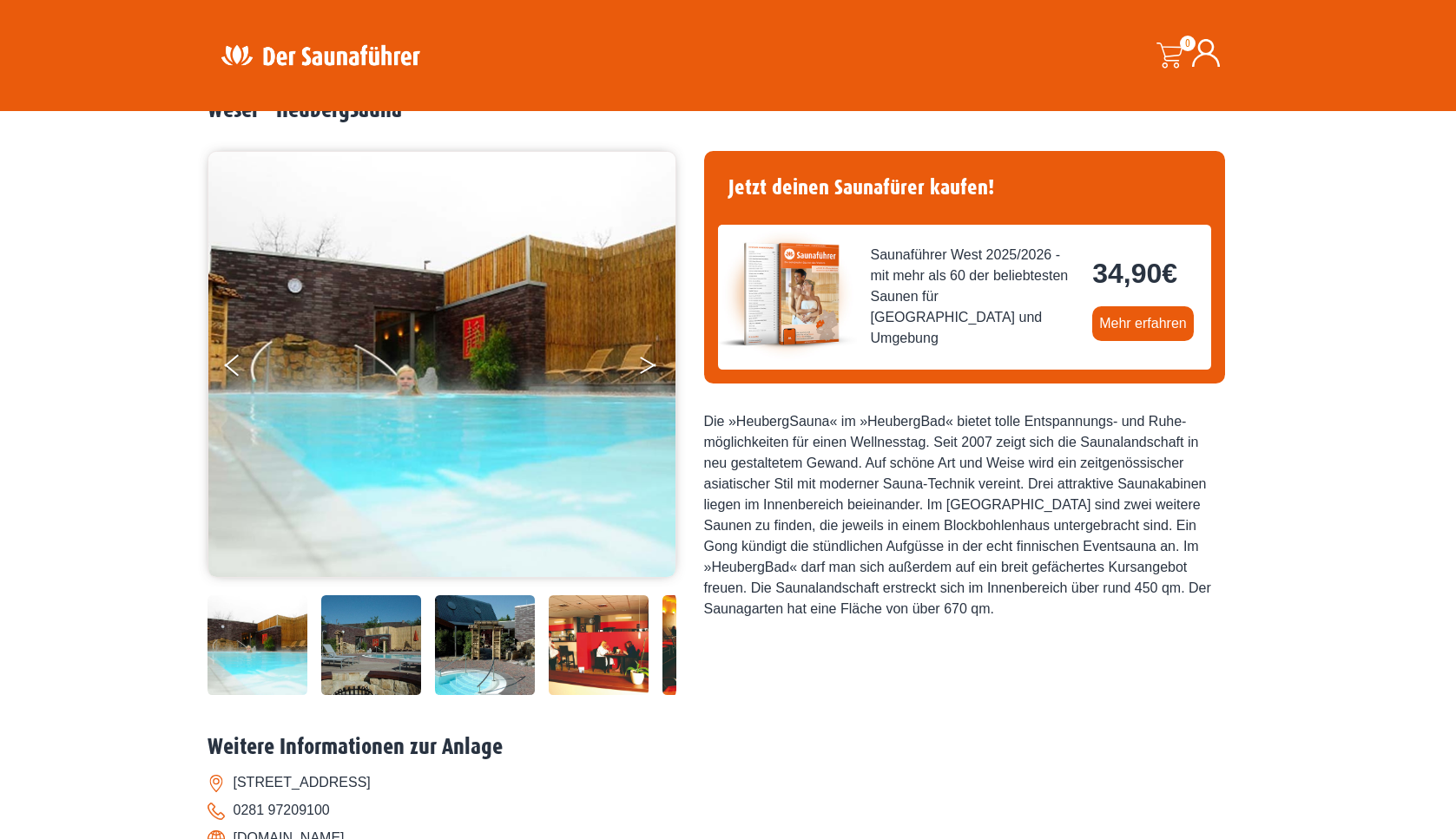
click at [645, 362] on button "Next" at bounding box center [659, 368] width 43 height 43
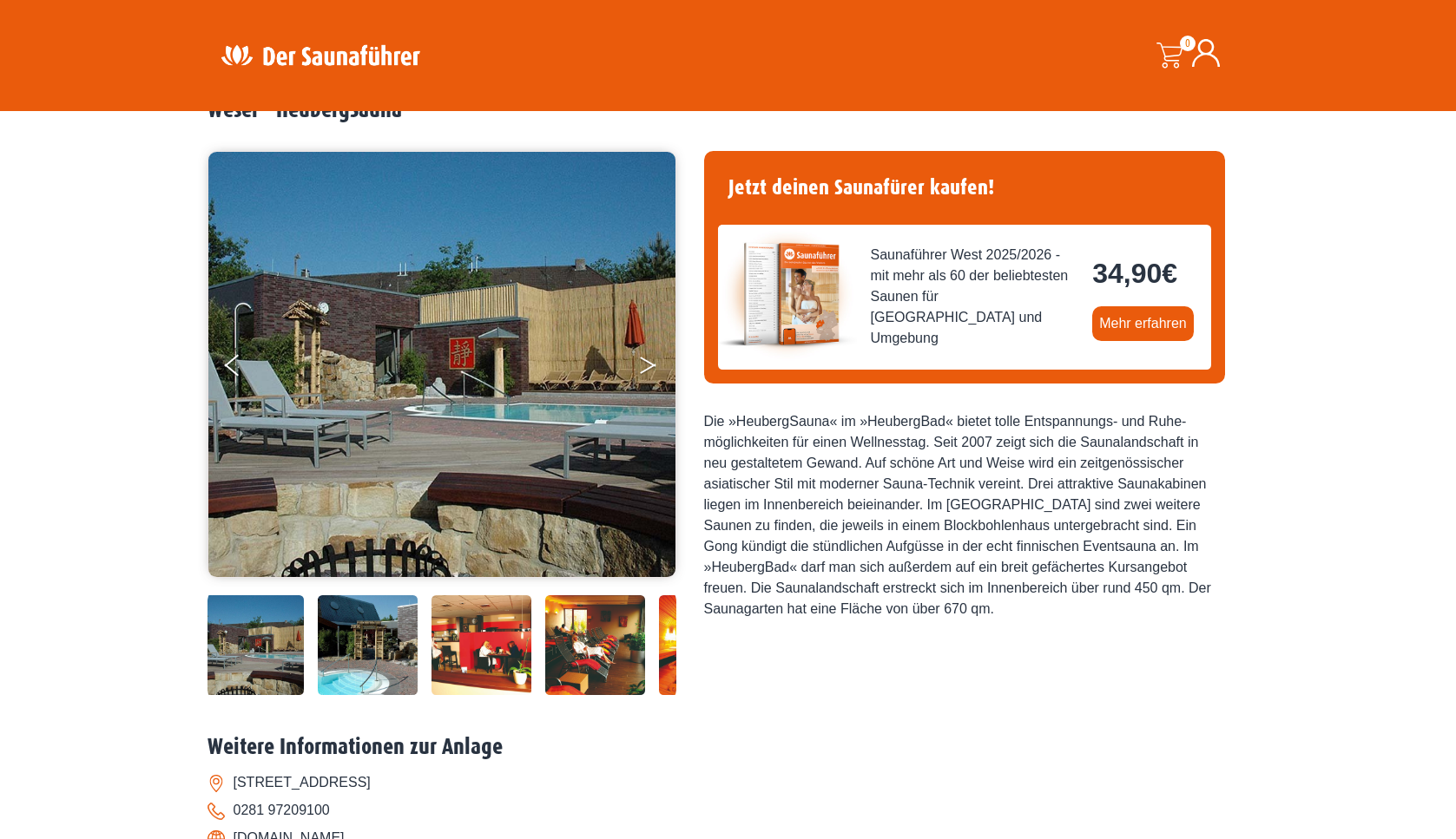
click at [645, 362] on button "Next" at bounding box center [659, 368] width 43 height 43
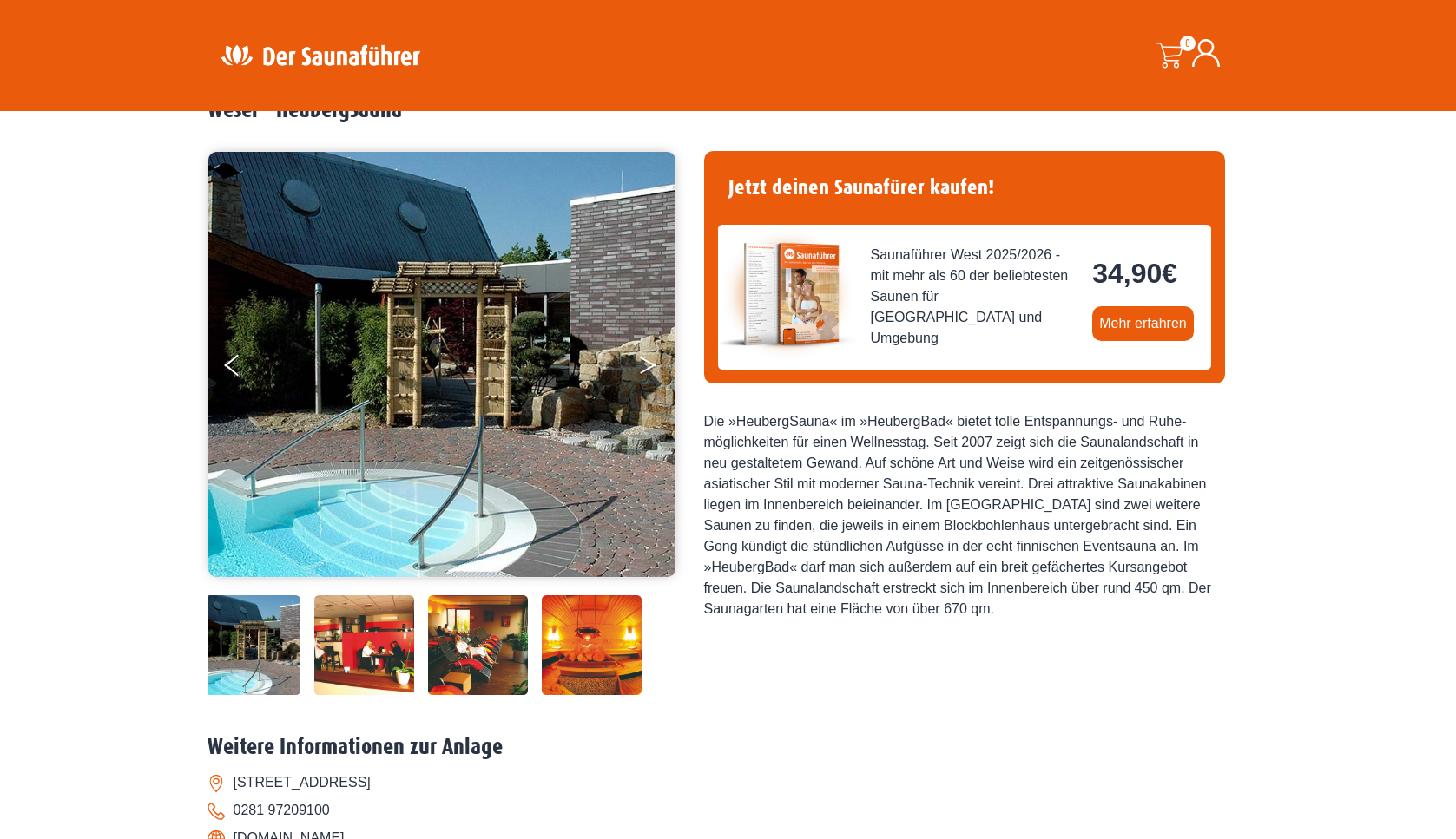
click at [645, 362] on button "Next" at bounding box center [659, 368] width 43 height 43
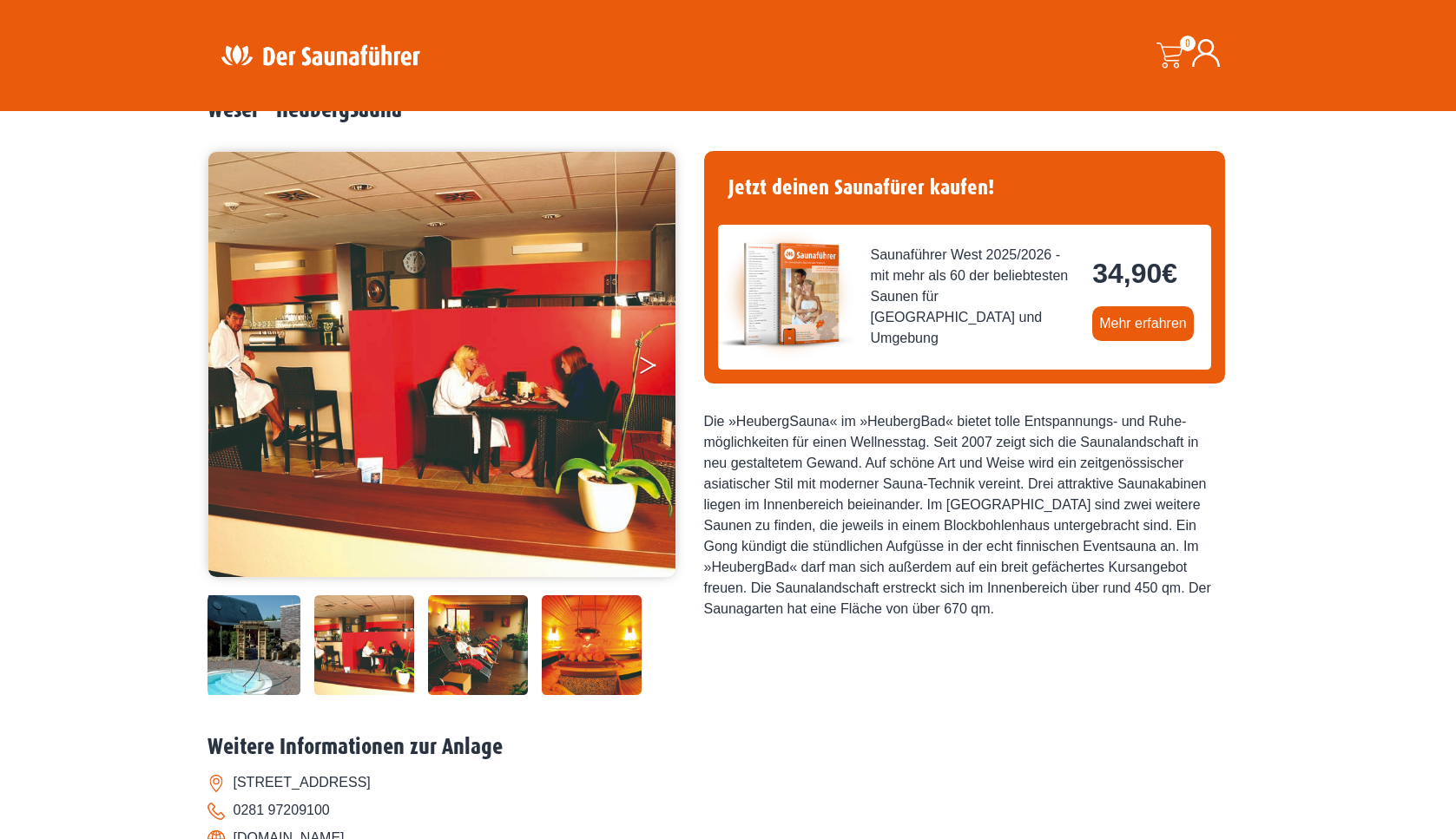
click at [645, 362] on button "Next" at bounding box center [659, 368] width 43 height 43
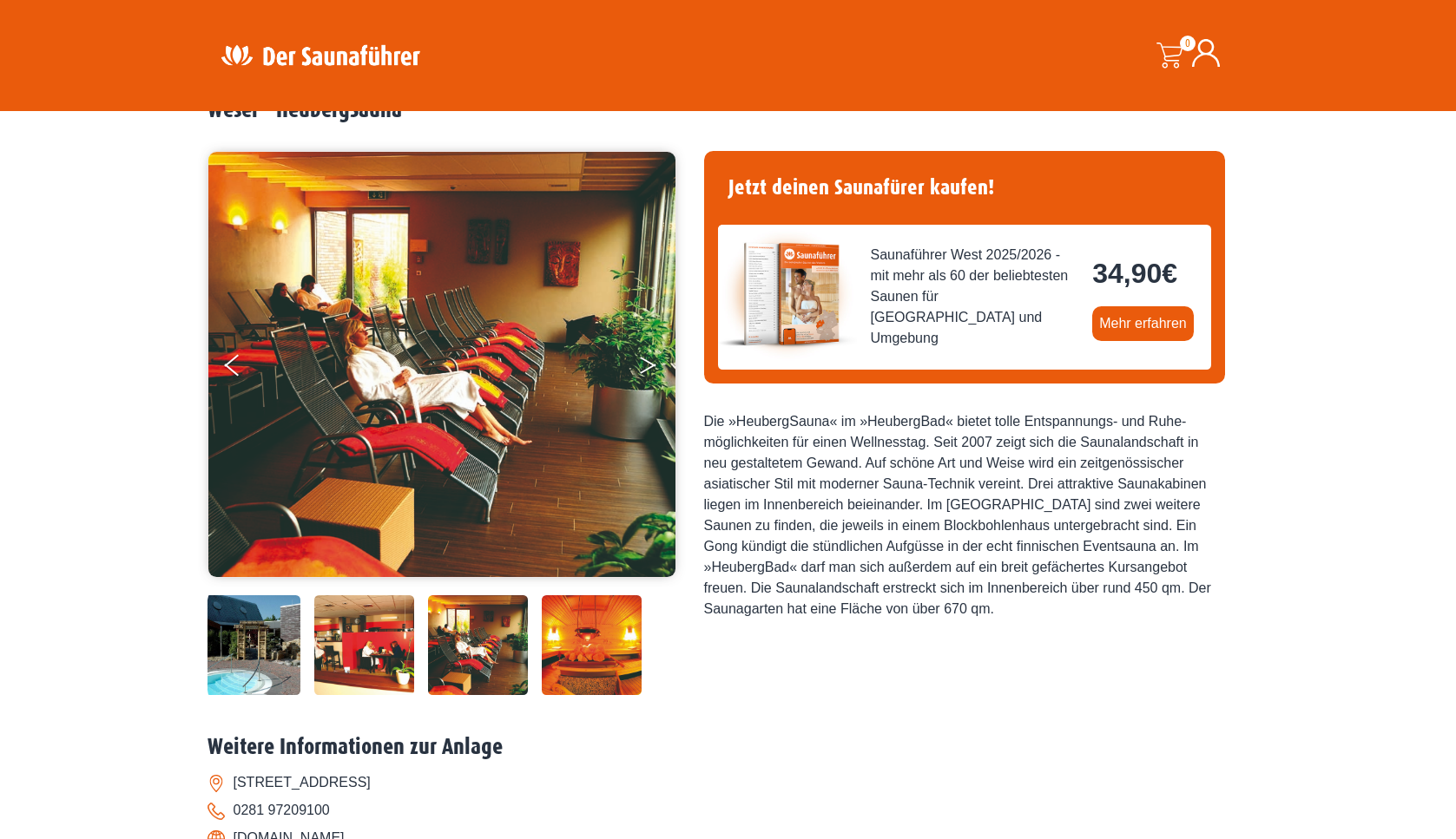
click at [645, 362] on button "Next" at bounding box center [659, 368] width 43 height 43
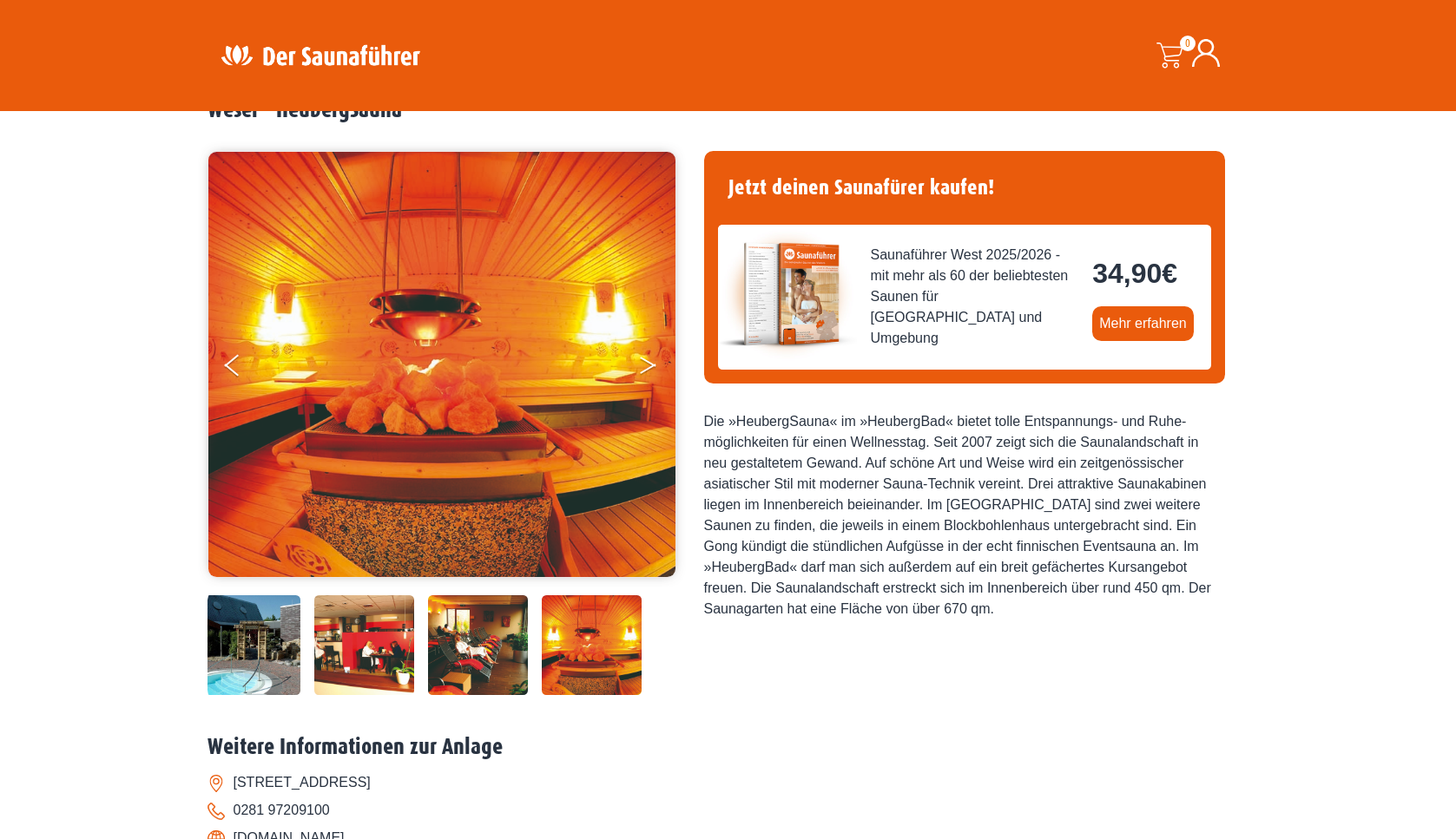
click at [645, 362] on button "Next" at bounding box center [659, 368] width 43 height 43
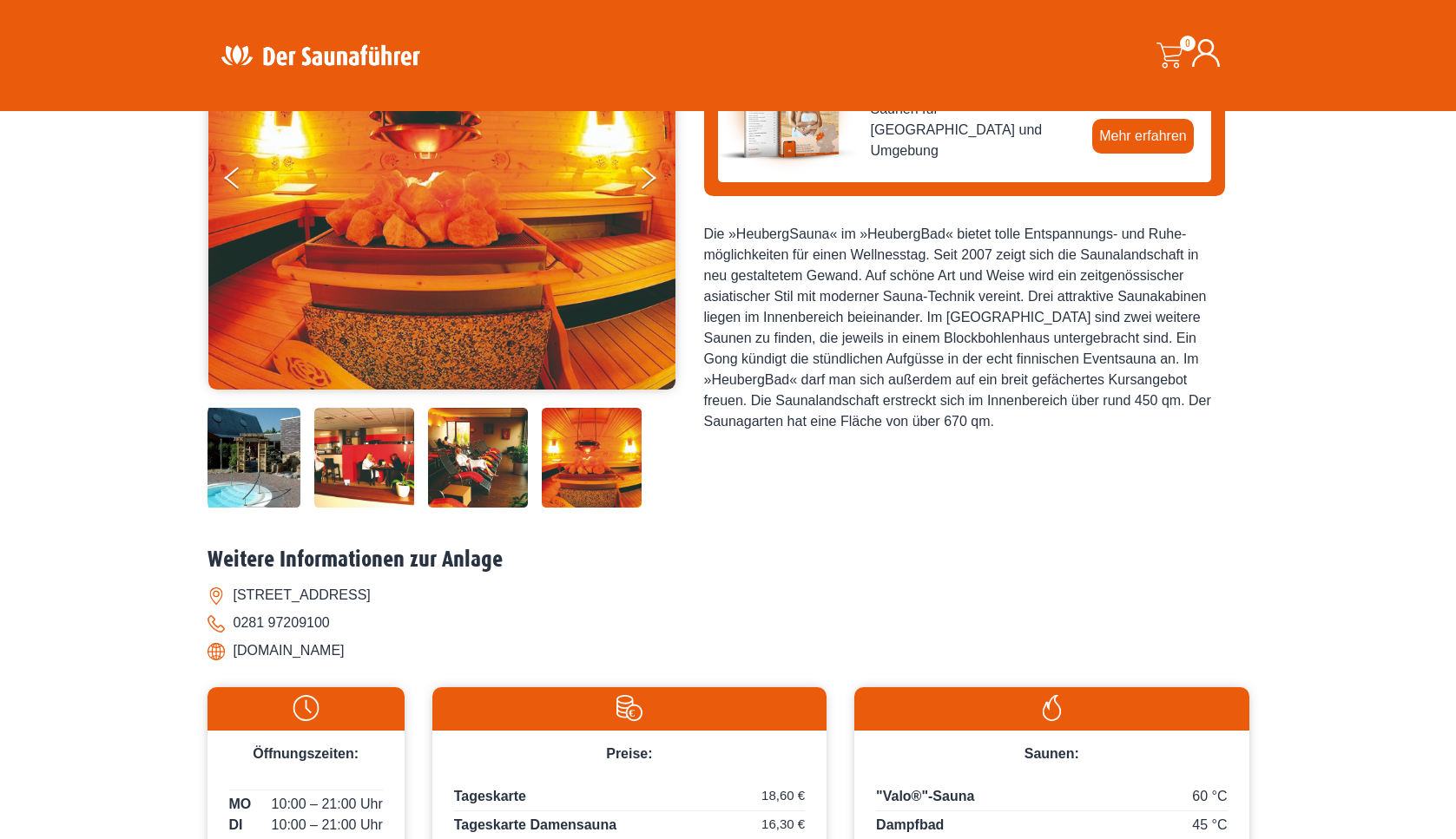
click at [237, 594] on li "Gantesweilerstraße 6, 46483 Wesel" at bounding box center [728, 596] width 1042 height 28
drag, startPoint x: 237, startPoint y: 594, endPoint x: 462, endPoint y: 594, distance: 224.8
click at [462, 594] on li "Gantesweilerstraße 6, 46483 Wesel" at bounding box center [728, 596] width 1042 height 28
copy li "Gantesweilerstraße 6, 46483 Wesel"
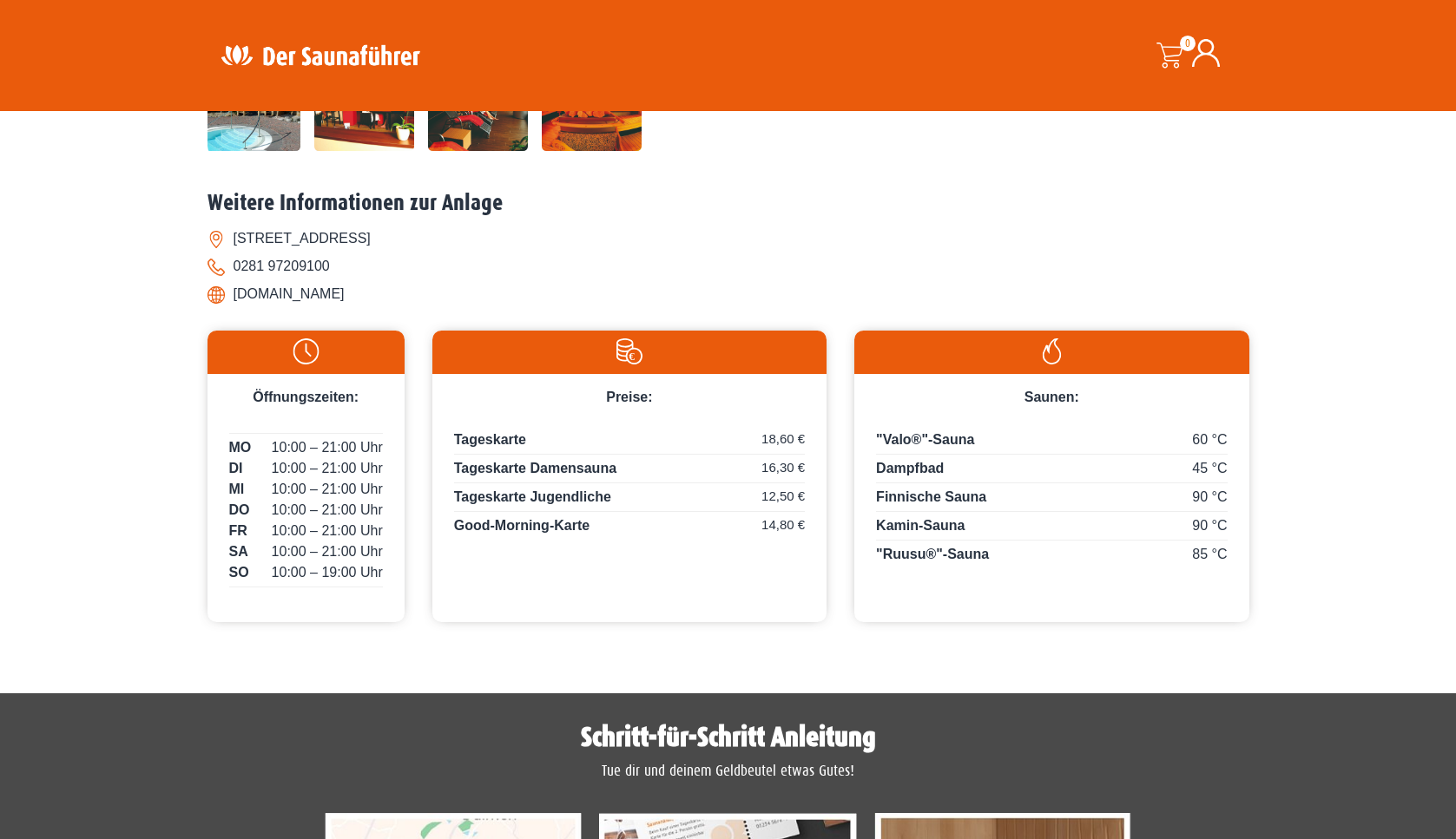
scroll to position [469, 0]
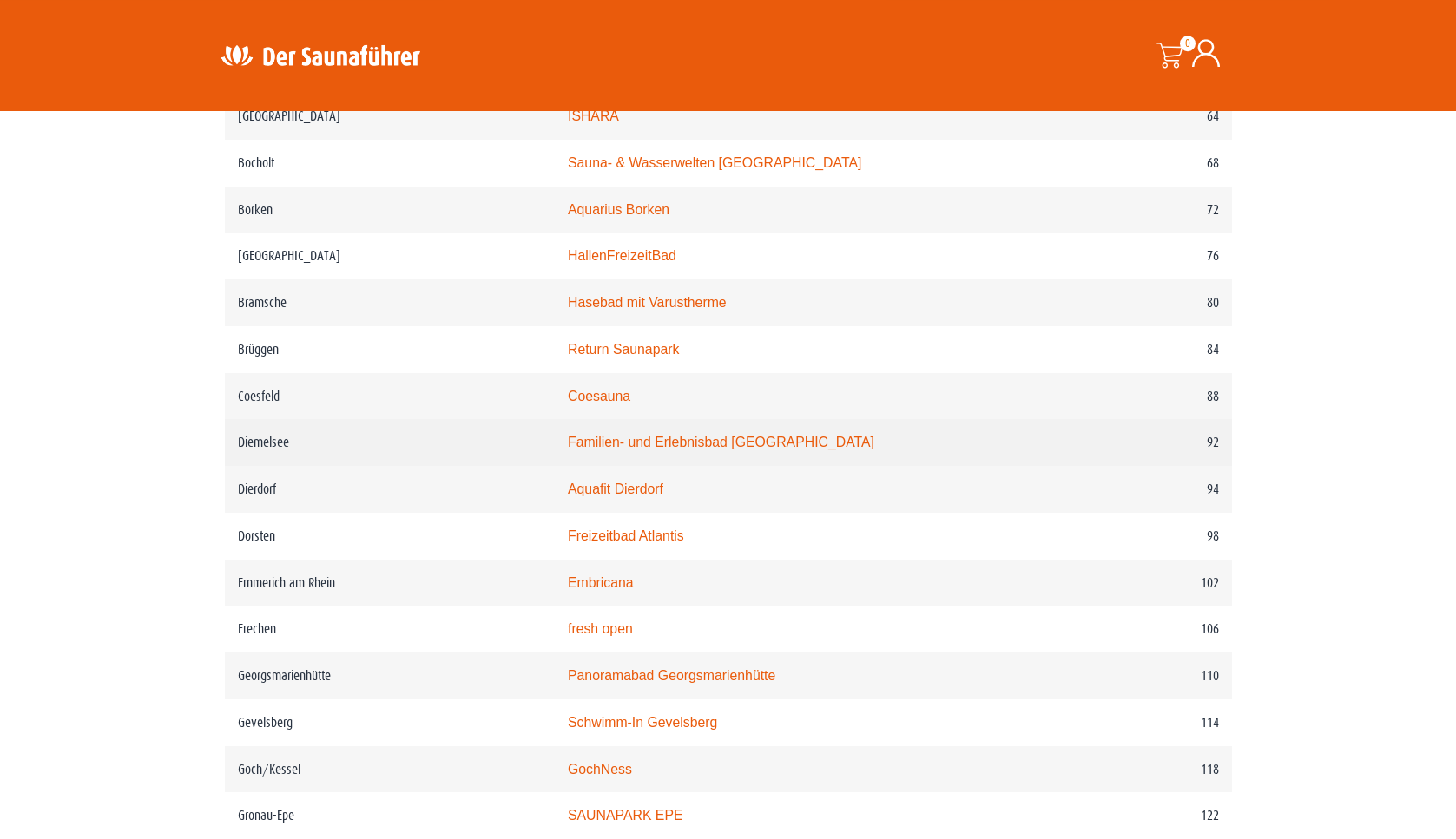
scroll to position [1406, 0]
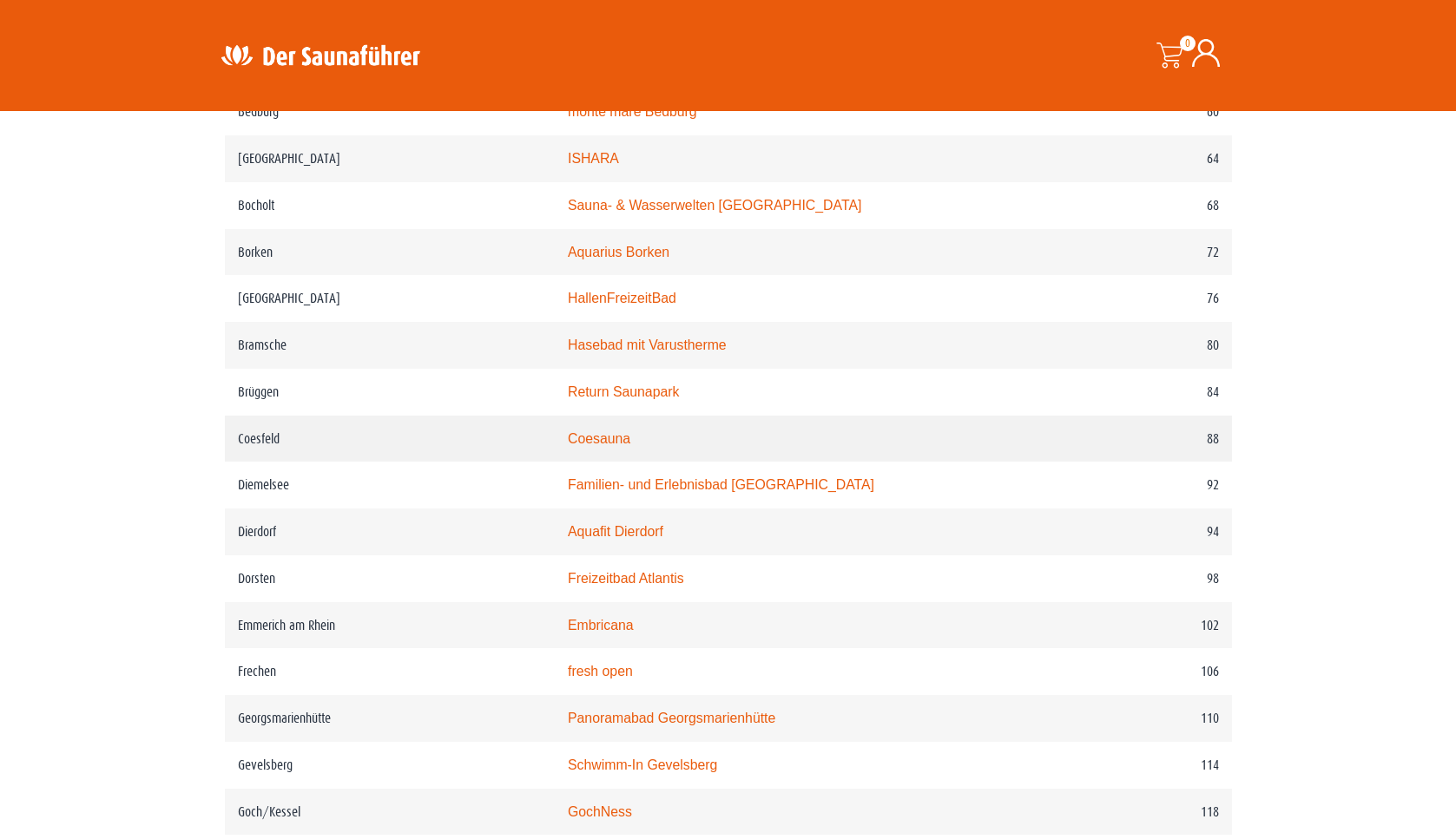
click at [608, 446] on link "Coesauna" at bounding box center [599, 438] width 62 height 15
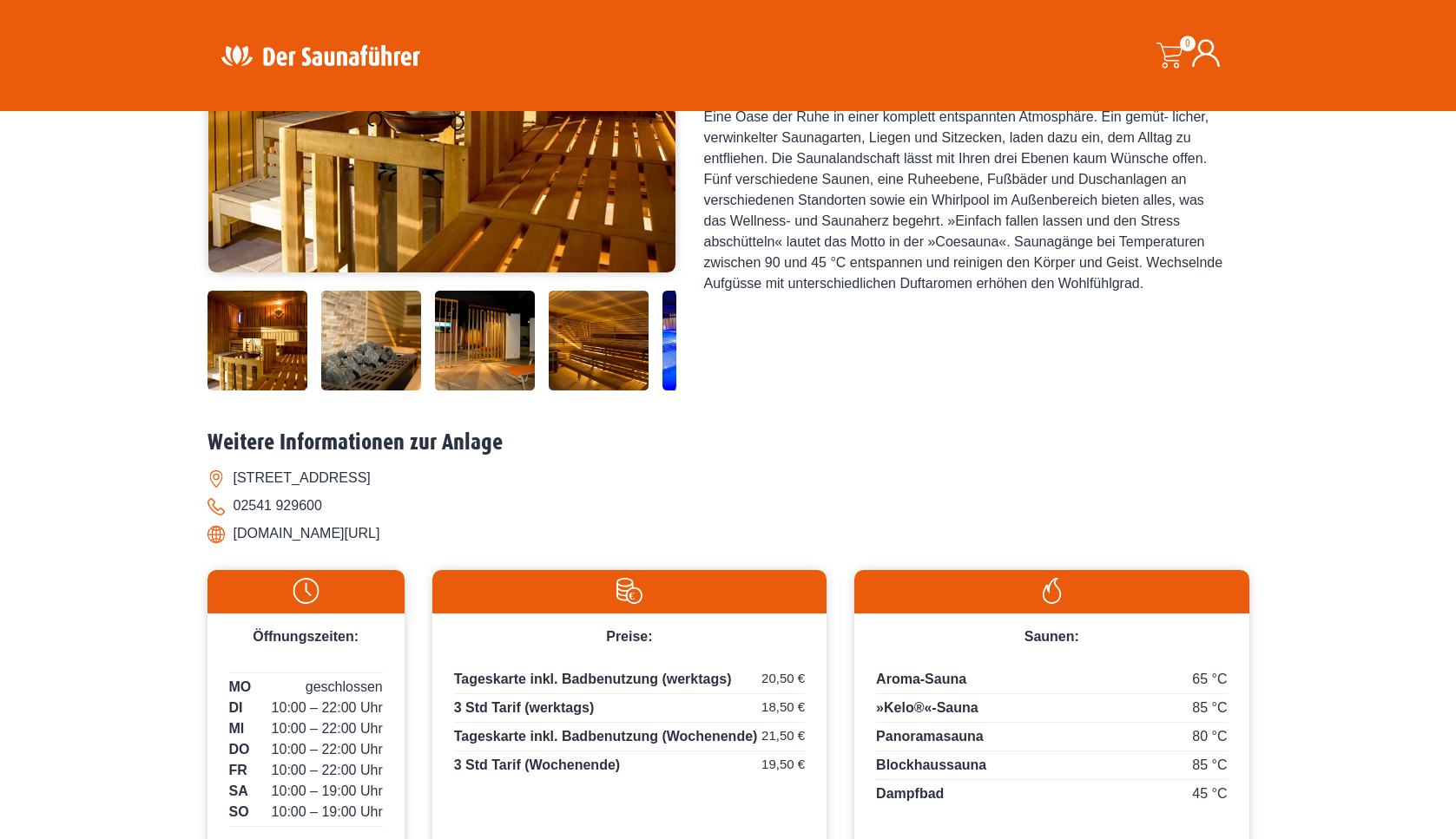
scroll to position [562, 0]
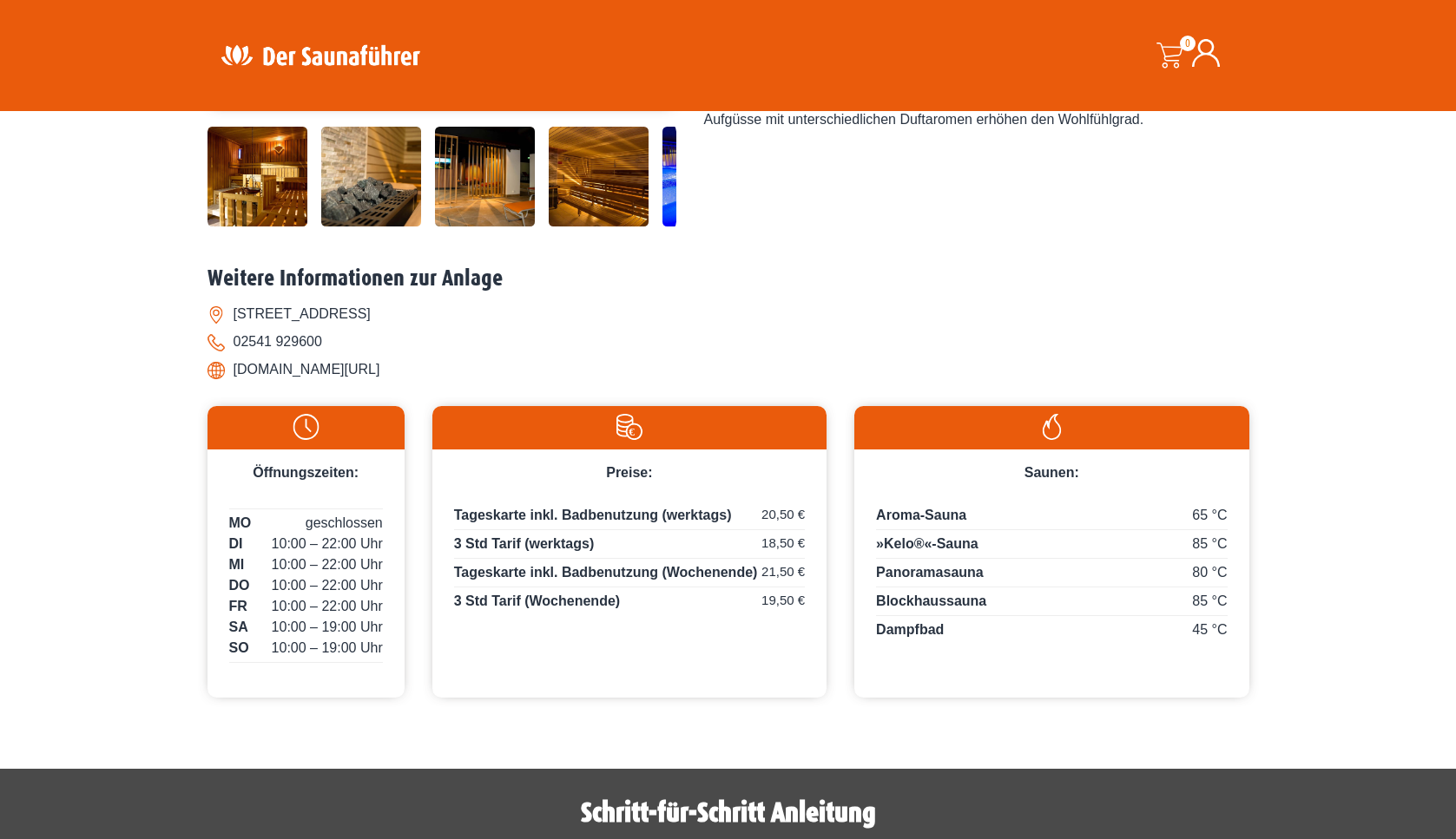
drag, startPoint x: 233, startPoint y: 368, endPoint x: 437, endPoint y: 368, distance: 203.1
click at [437, 368] on li "www.coebad.de/coebad/sauna" at bounding box center [728, 370] width 1042 height 28
click at [1351, 258] on div "Startseite » Coesfeld – CoeSauna Coesfeld – CoeSauna" at bounding box center [728, 156] width 1456 height 1139
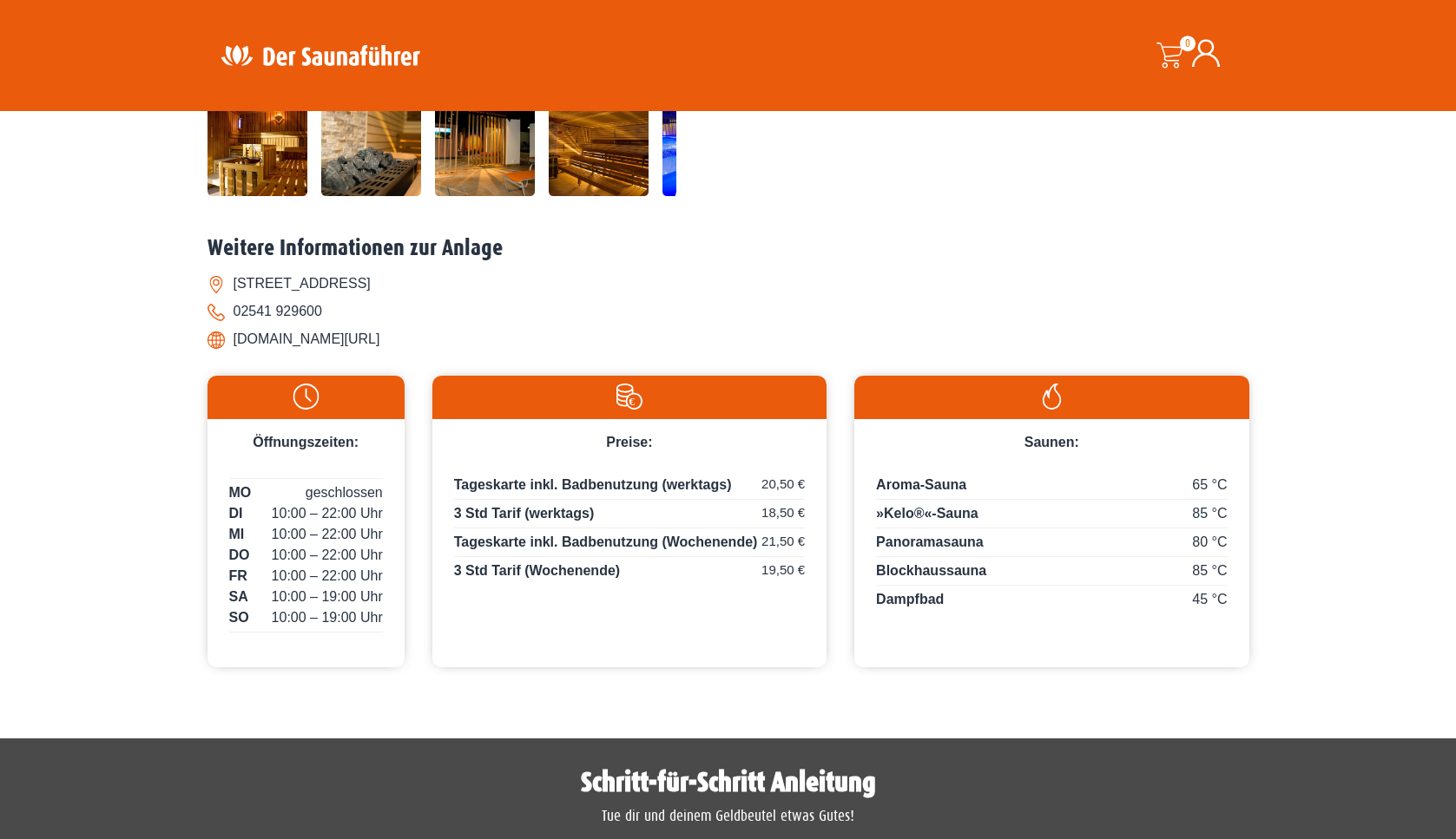
scroll to position [418, 0]
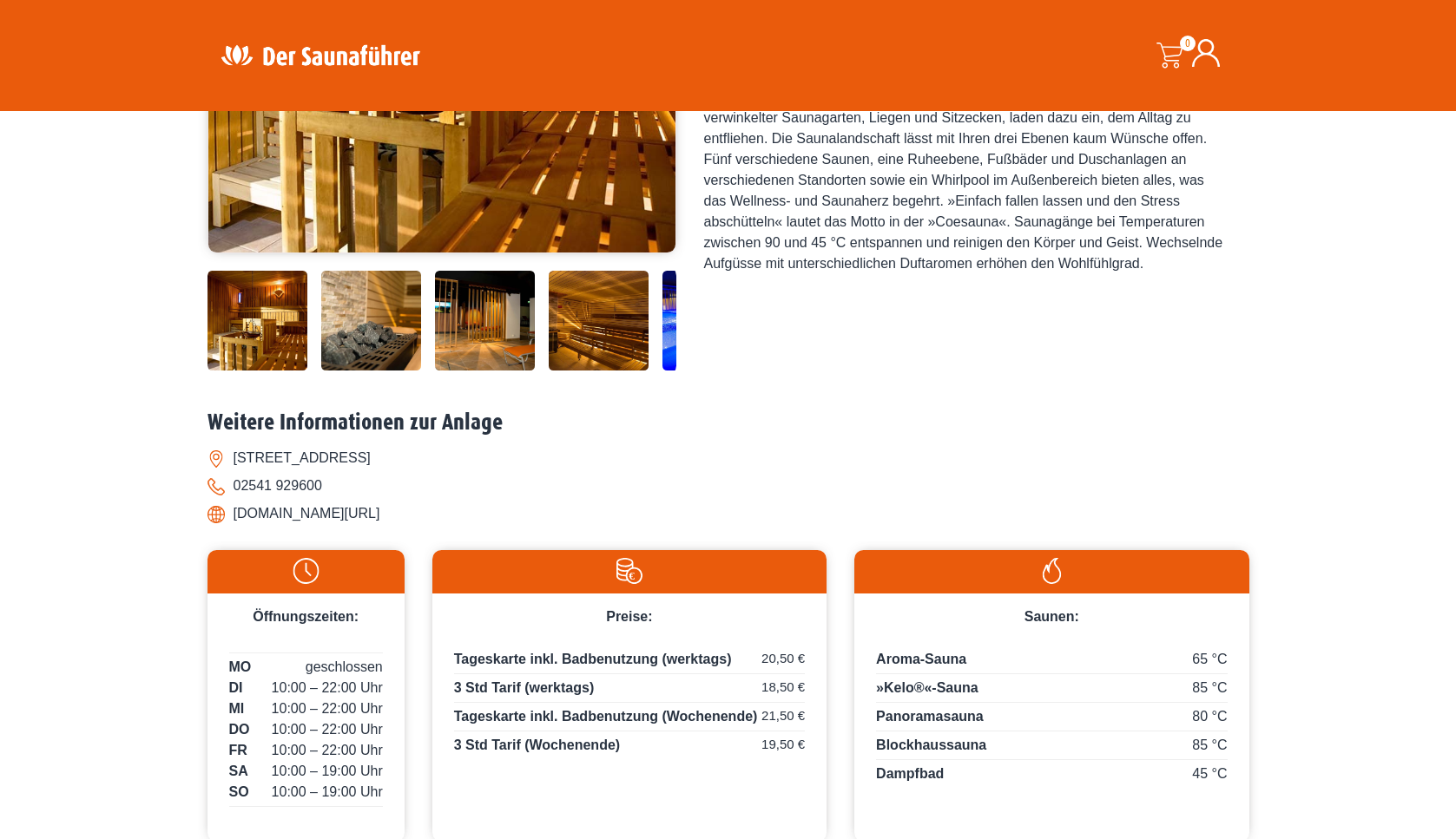
drag, startPoint x: 236, startPoint y: 513, endPoint x: 440, endPoint y: 515, distance: 204.0
click at [440, 515] on li "www.coebad.de/coebad/sauna" at bounding box center [728, 514] width 1042 height 28
copy li "www.coebad.de/coebad/sauna"
click at [9, 483] on div "Startseite » Coesfeld – CoeSauna Coesfeld – CoeSauna" at bounding box center [728, 300] width 1456 height 1139
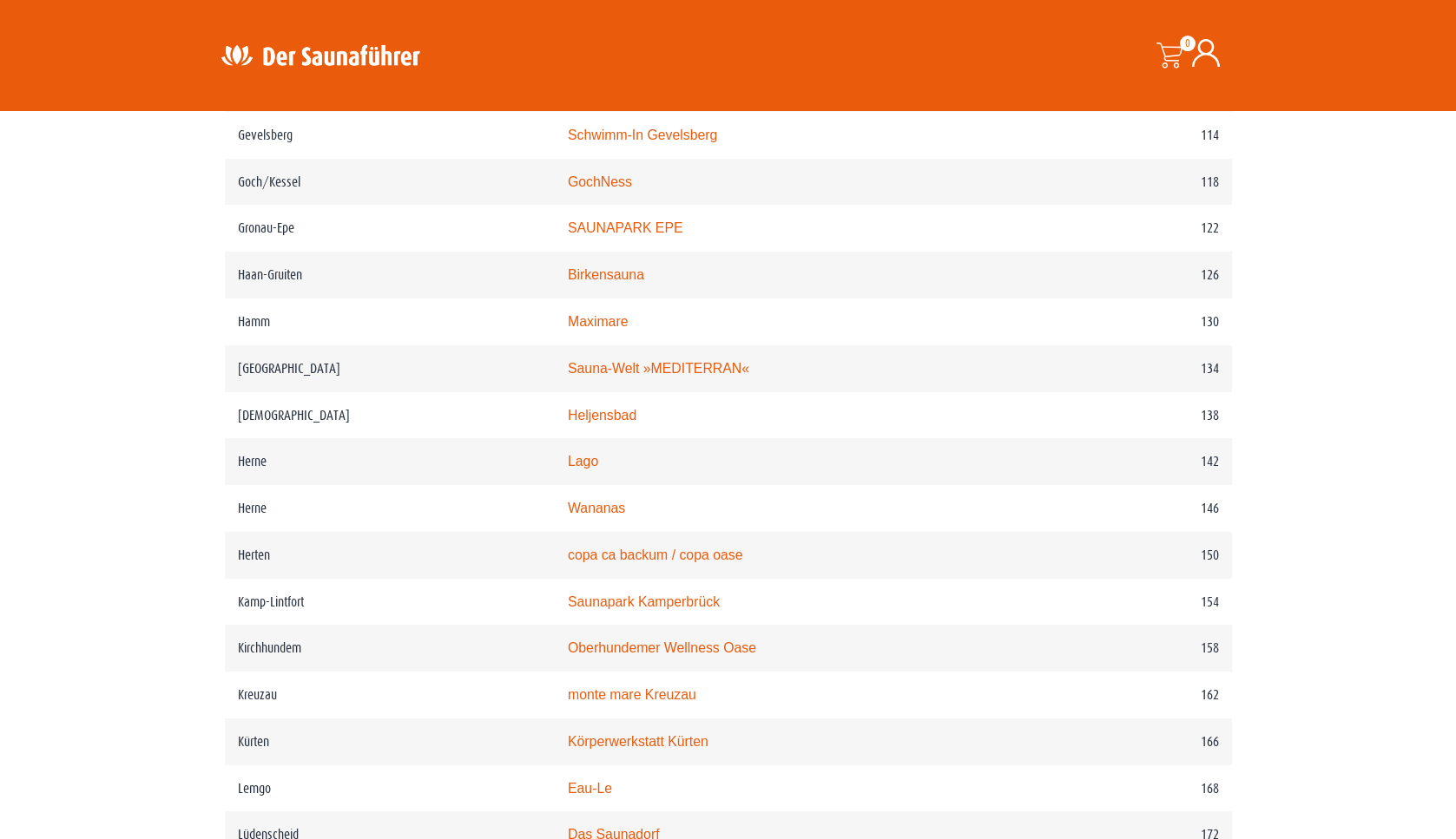
scroll to position [2062, 0]
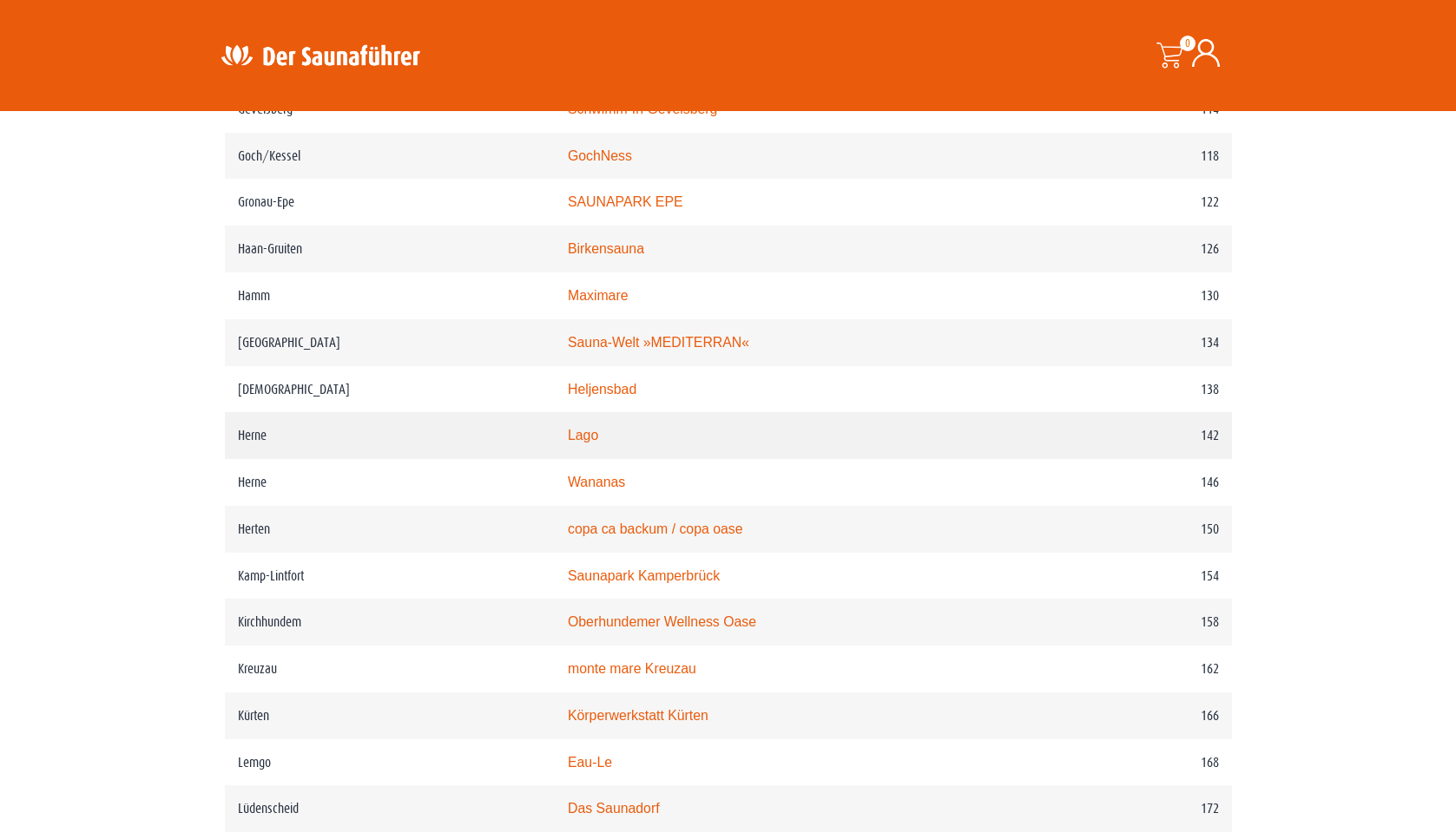
click at [637, 459] on td "Lago" at bounding box center [803, 435] width 496 height 47
click at [598, 443] on link "Lago" at bounding box center [583, 435] width 30 height 15
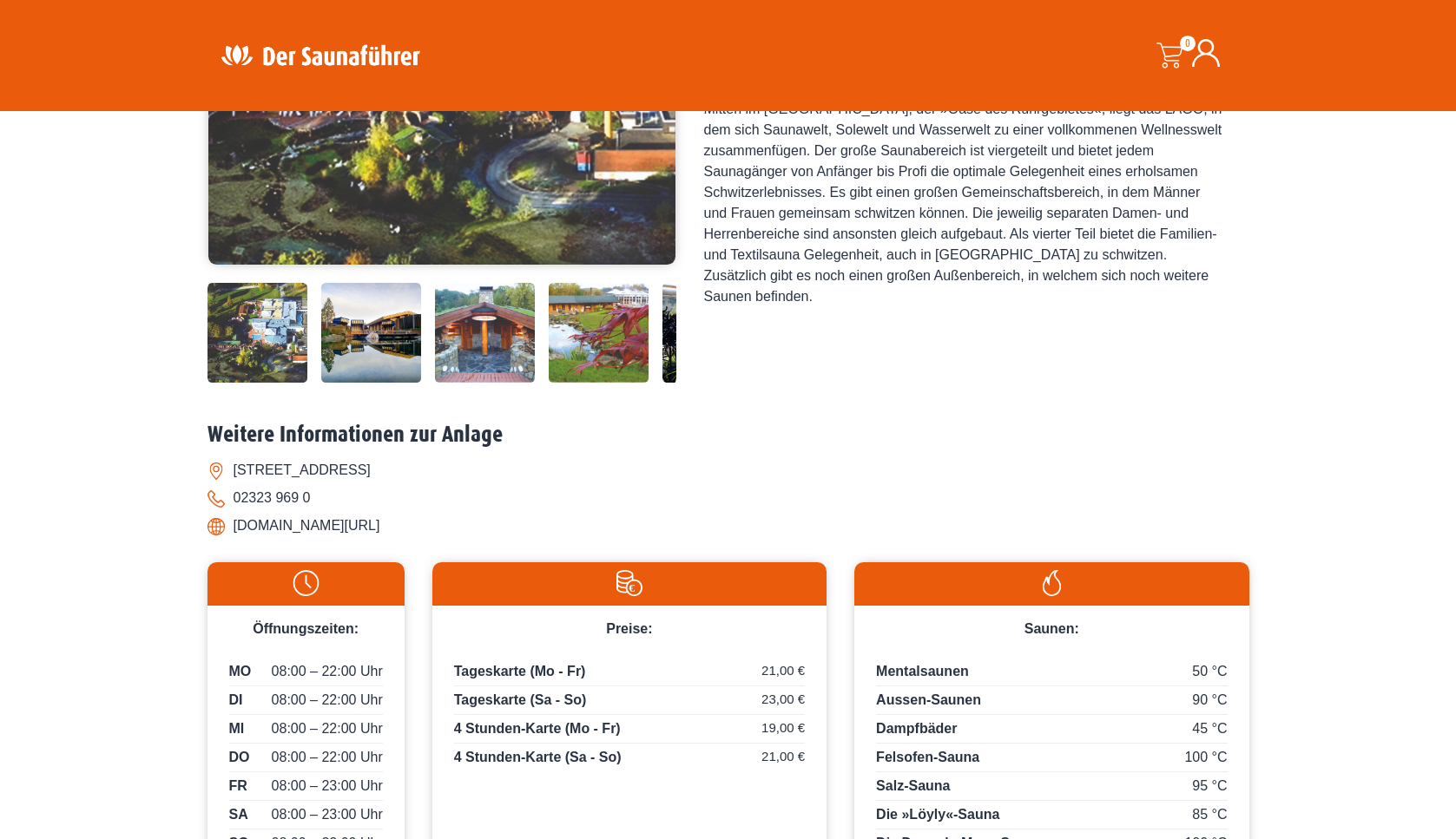
scroll to position [187, 0]
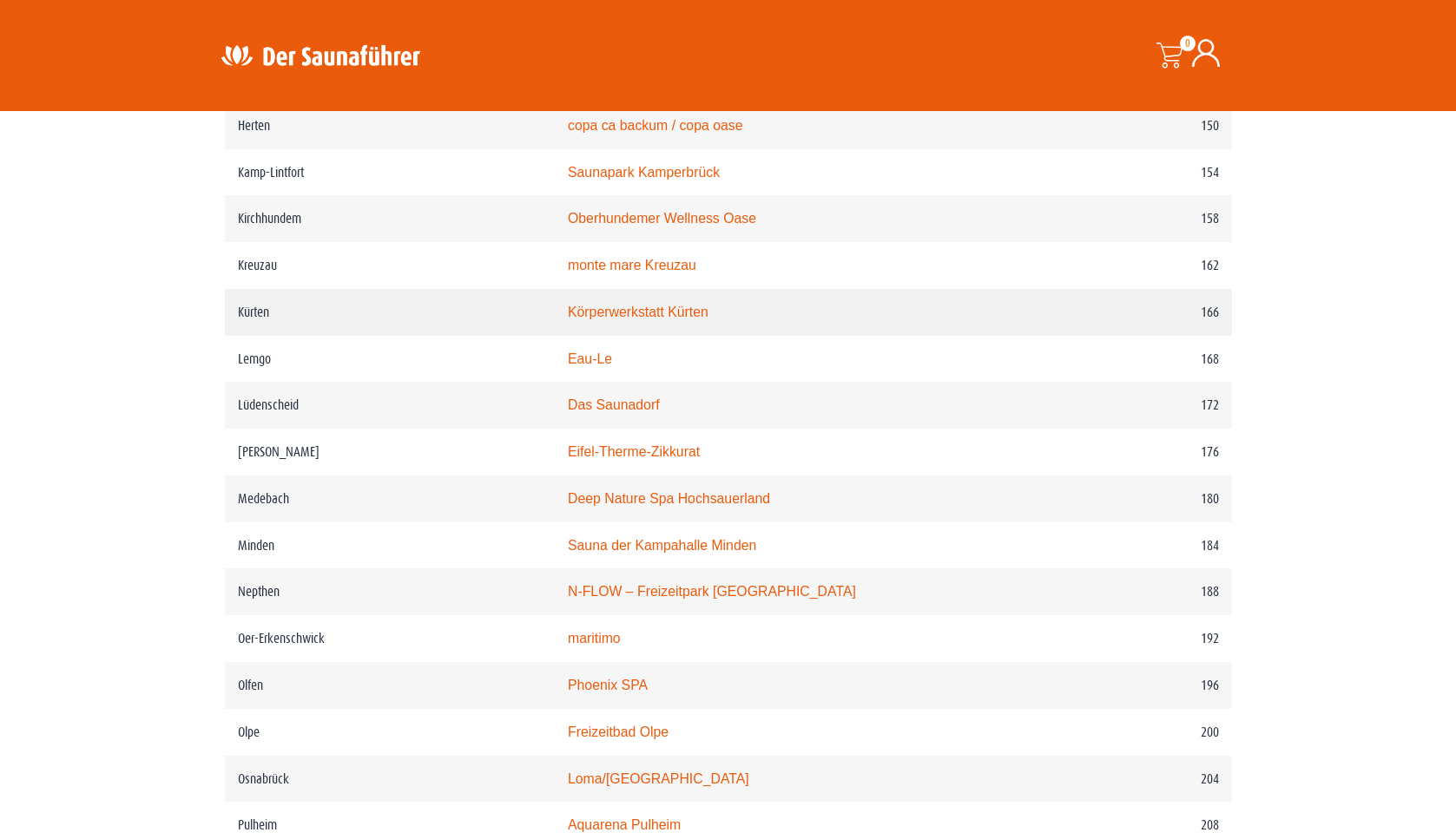
scroll to position [2344, 0]
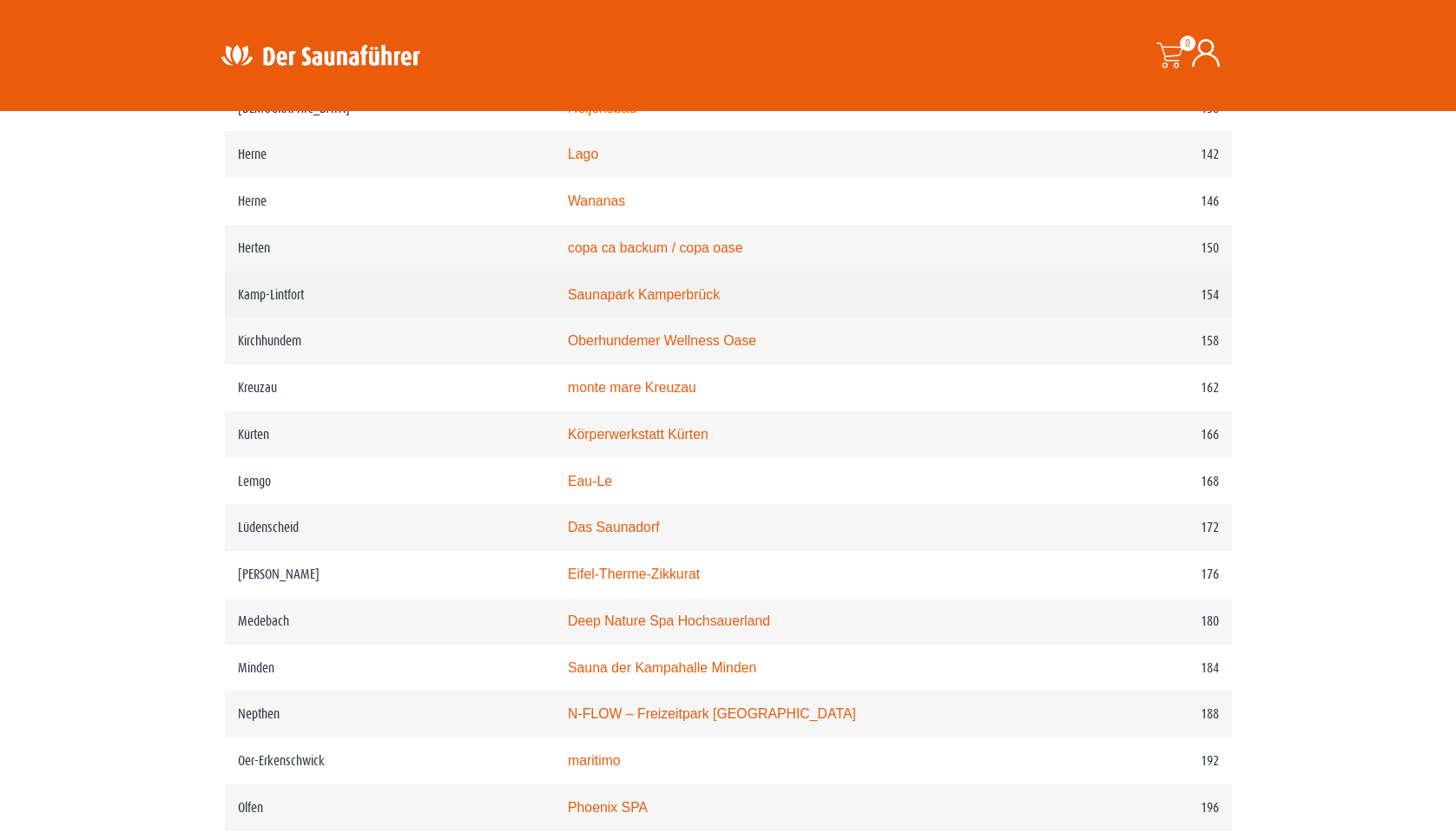
click at [668, 302] on link "Saunapark Kamperbrück" at bounding box center [644, 294] width 152 height 15
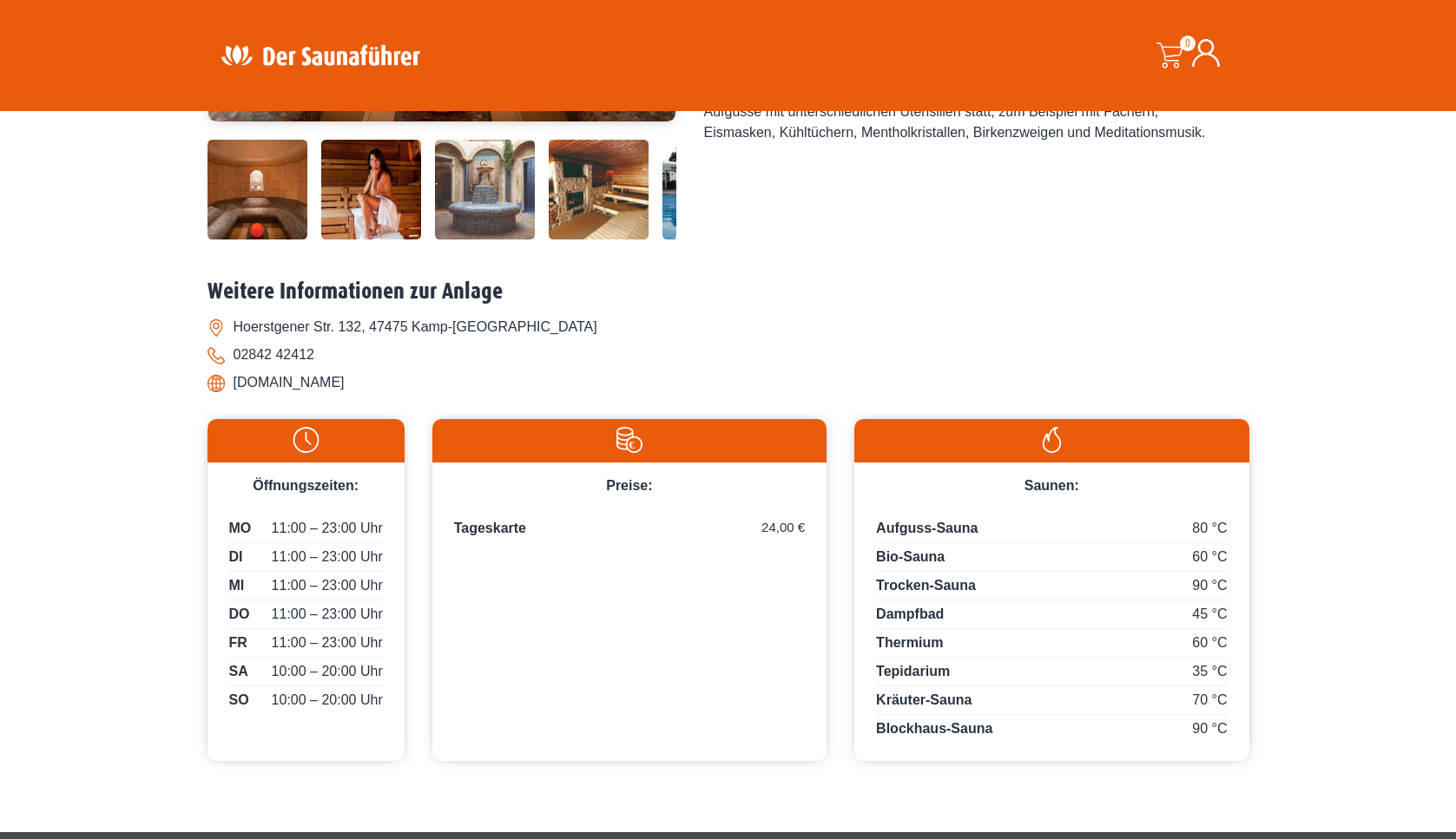
scroll to position [562, 0]
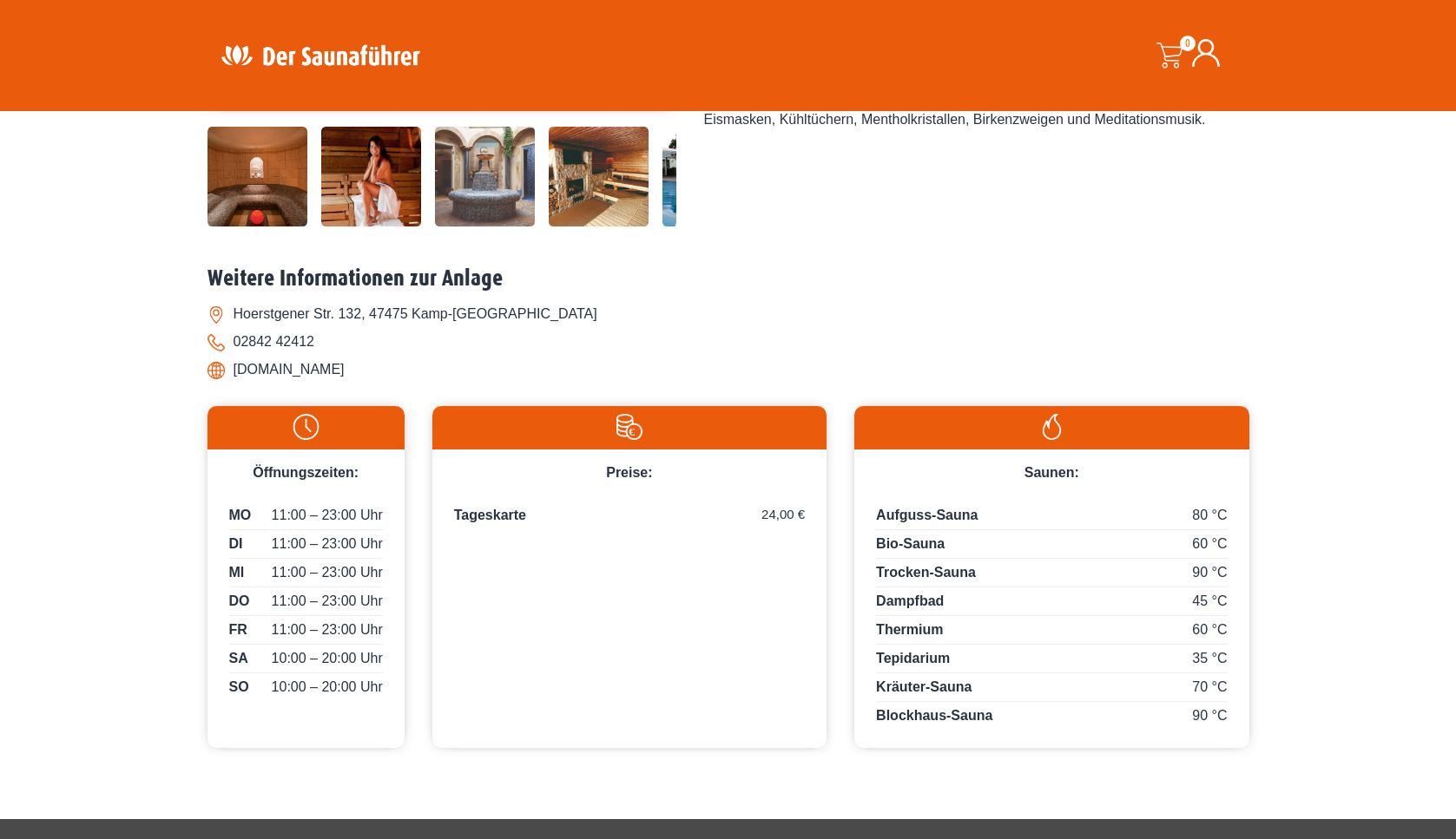
drag, startPoint x: 235, startPoint y: 368, endPoint x: 458, endPoint y: 371, distance: 223.1
click at [458, 371] on li "[DOMAIN_NAME]" at bounding box center [728, 370] width 1042 height 28
copy li "[DOMAIN_NAME]"
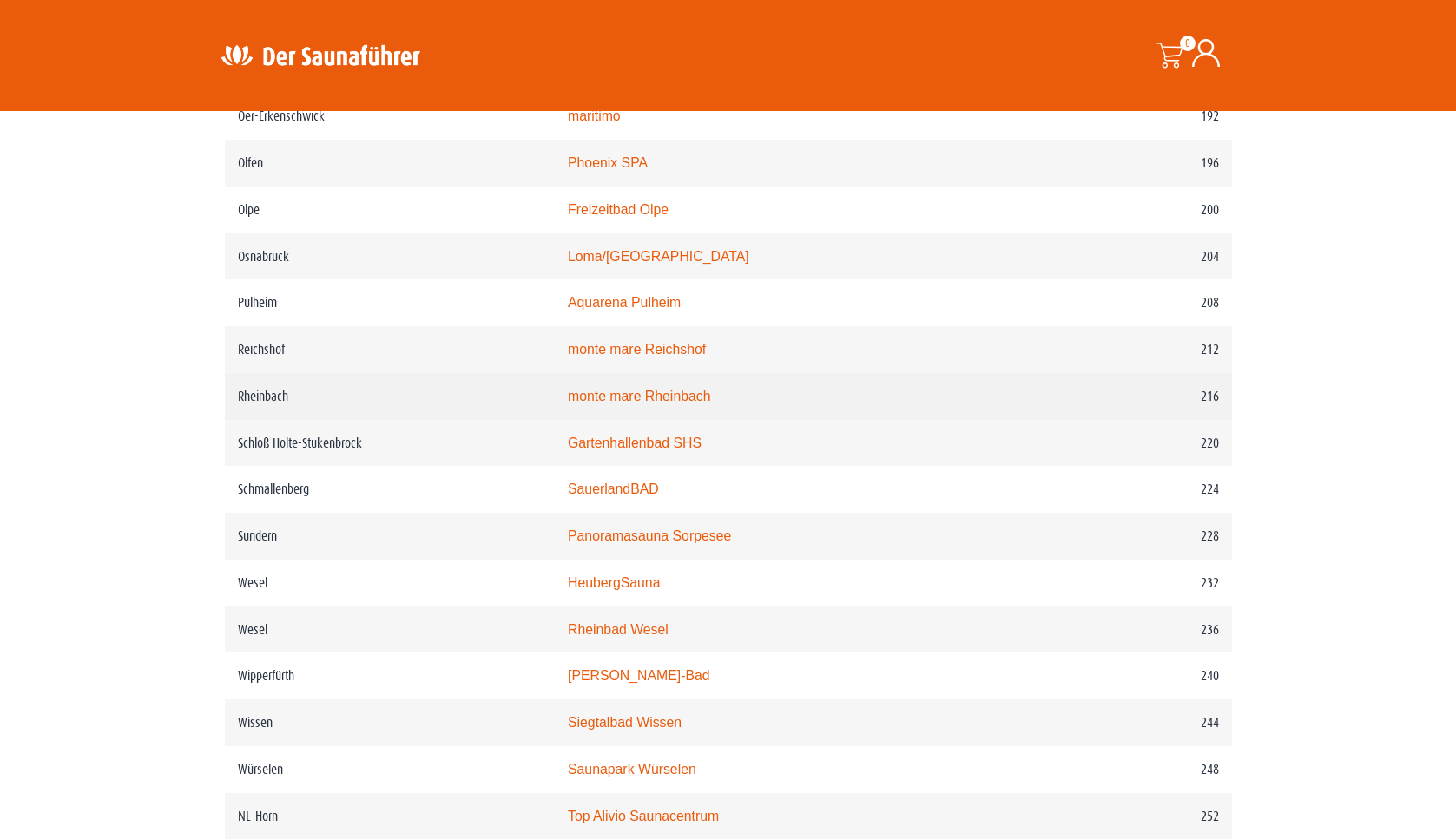
scroll to position [3000, 0]
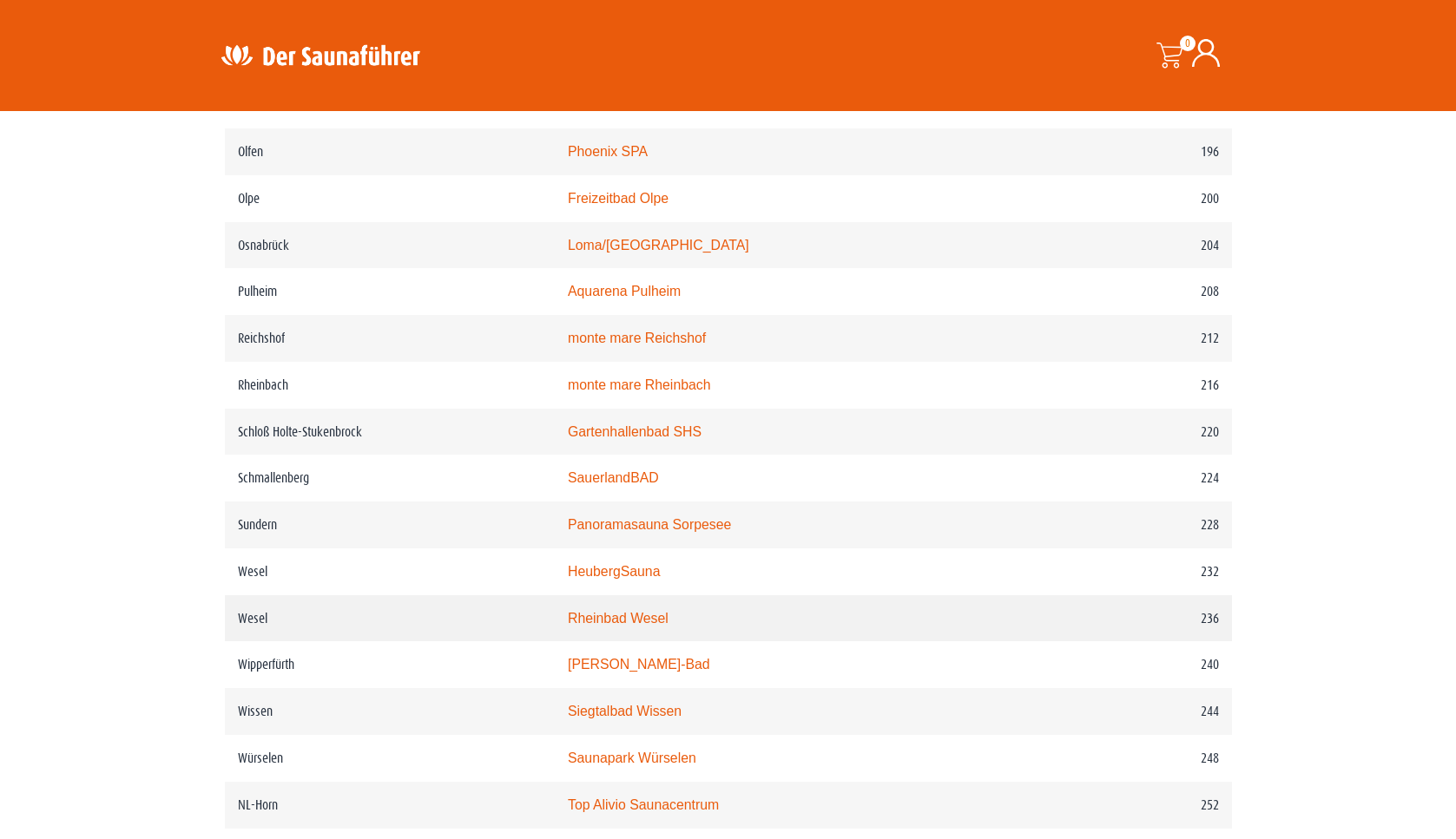
click at [644, 626] on link "Rheinbad Wesel" at bounding box center [618, 618] width 101 height 15
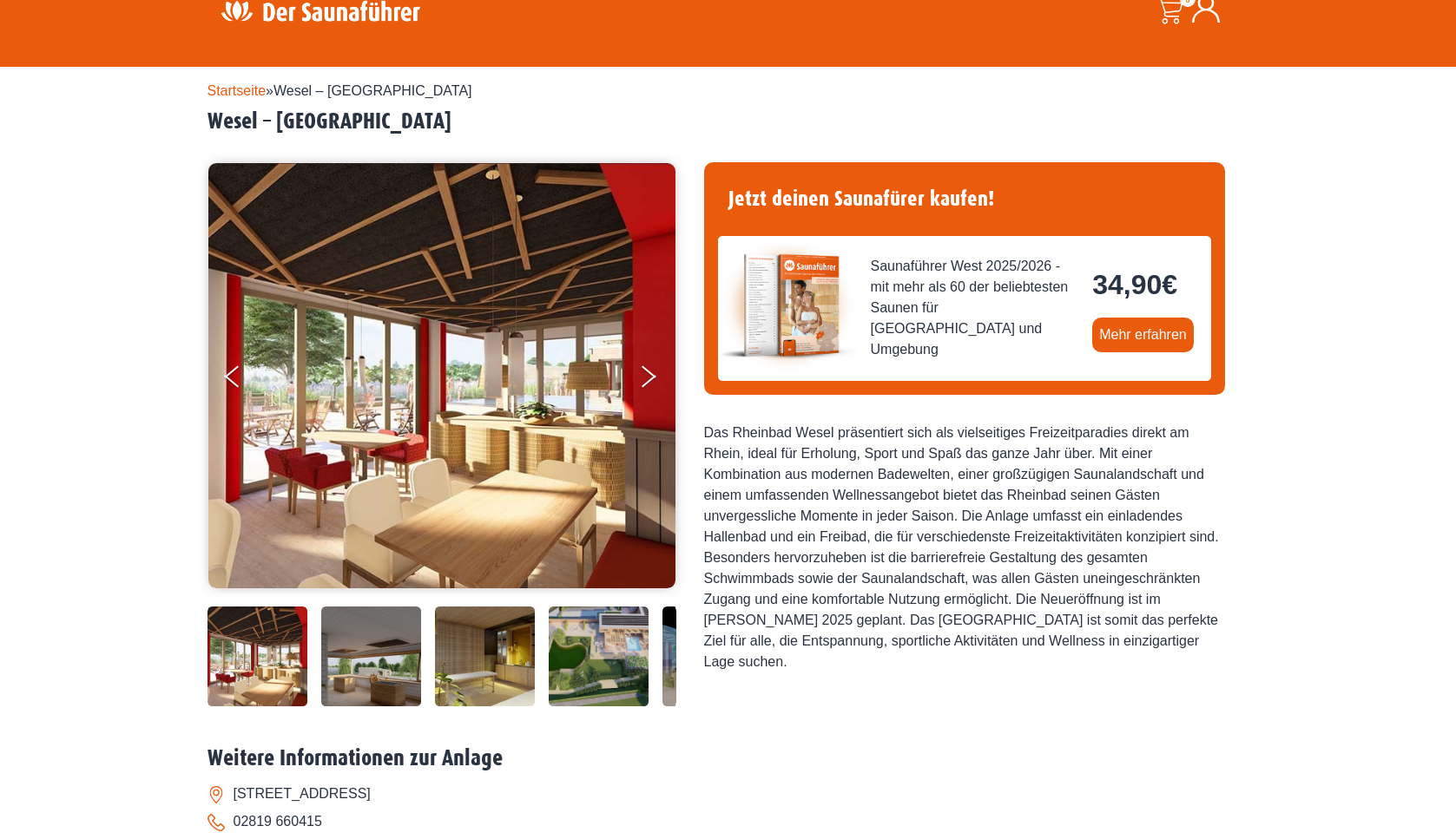
scroll to position [281, 0]
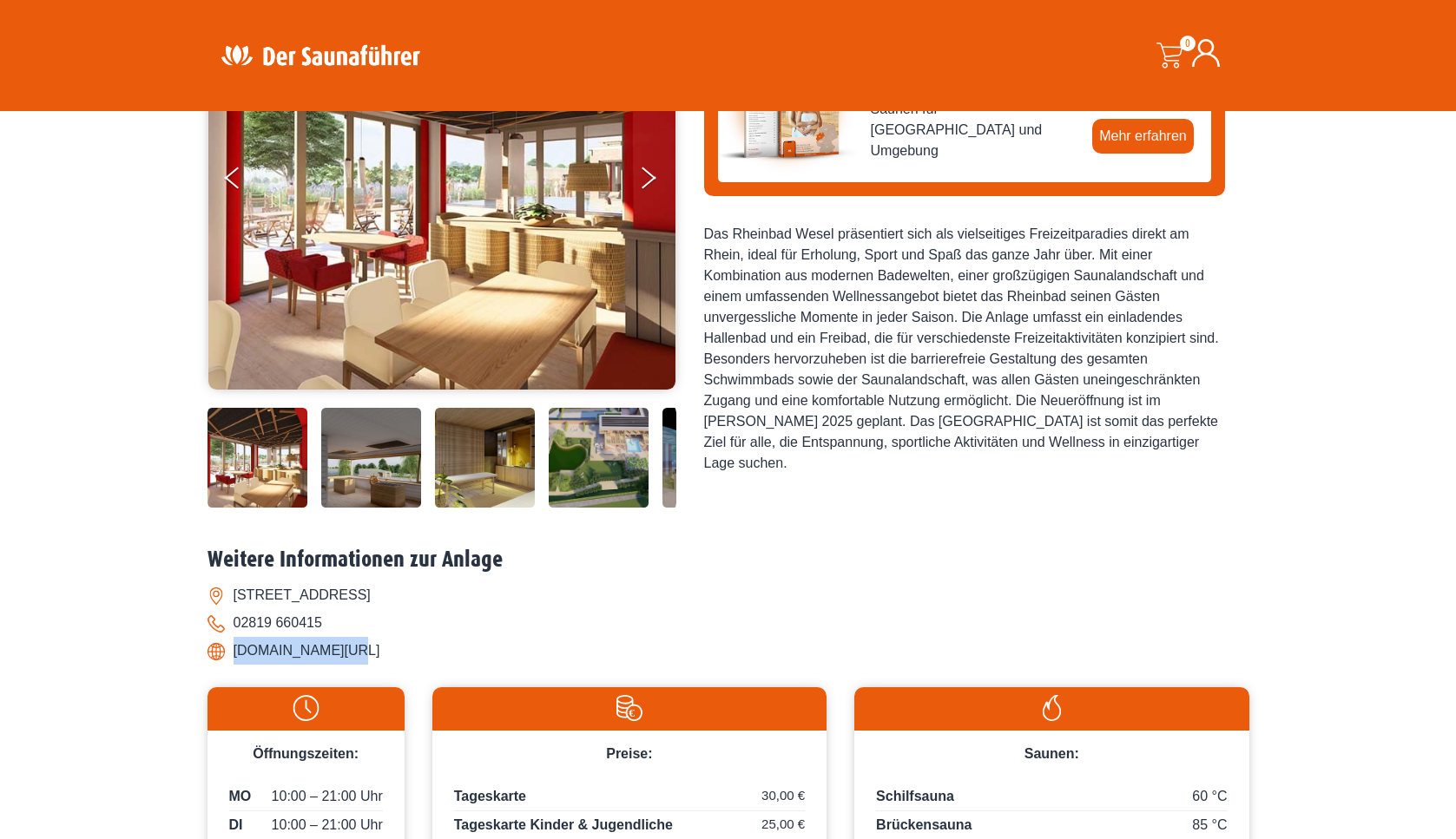
drag, startPoint x: 234, startPoint y: 649, endPoint x: 358, endPoint y: 647, distance: 124.2
click at [358, 647] on li "[DOMAIN_NAME][URL]" at bounding box center [728, 651] width 1042 height 28
click at [303, 650] on li "[DOMAIN_NAME][URL]" at bounding box center [728, 651] width 1042 height 28
drag, startPoint x: 345, startPoint y: 654, endPoint x: 240, endPoint y: 648, distance: 105.2
click at [231, 651] on li "[DOMAIN_NAME][URL]" at bounding box center [728, 651] width 1042 height 28
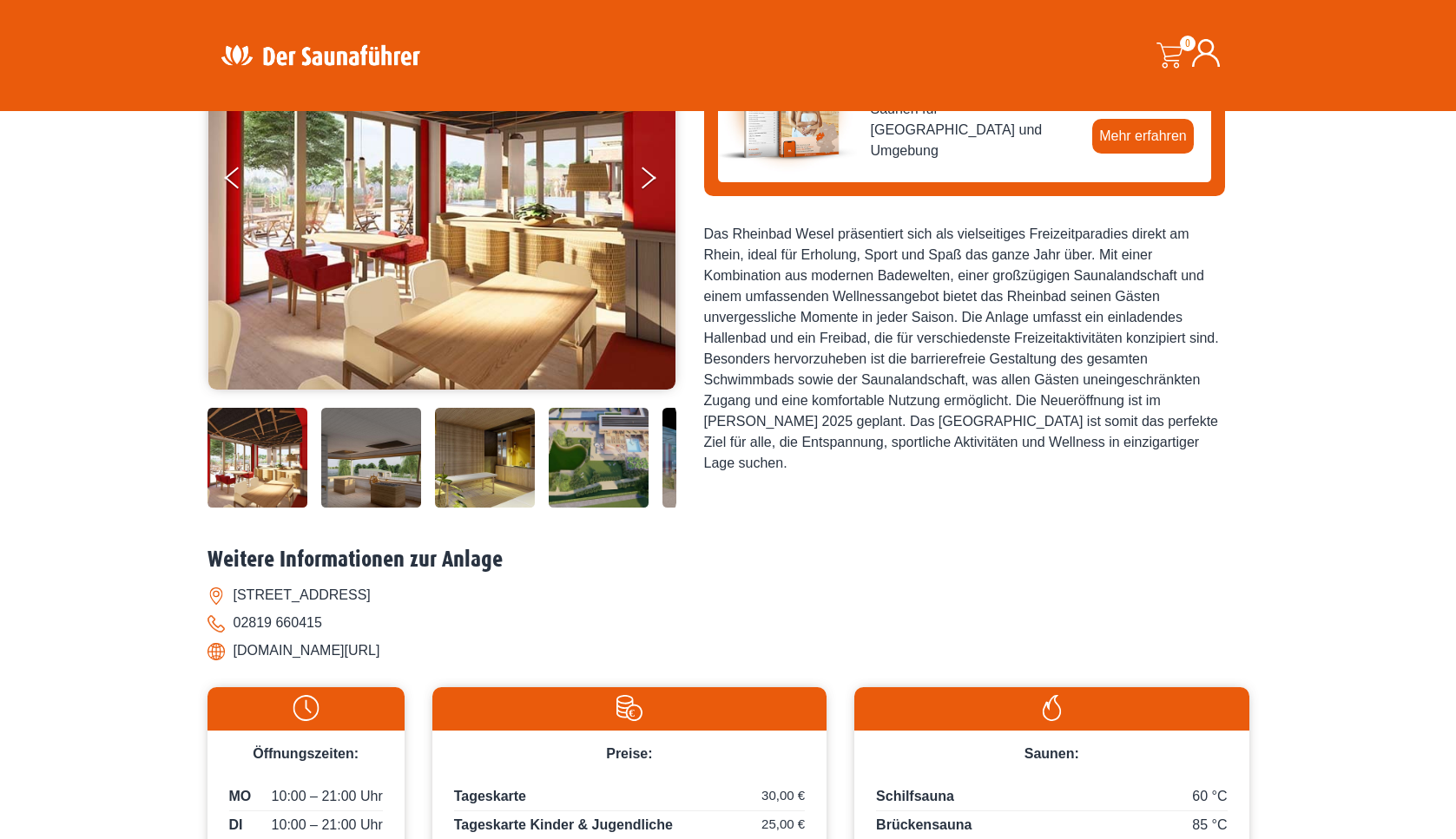
click at [393, 623] on li "02819 660415" at bounding box center [728, 623] width 1042 height 28
drag, startPoint x: 233, startPoint y: 650, endPoint x: 350, endPoint y: 648, distance: 116.3
click at [350, 648] on li "[DOMAIN_NAME][URL]" at bounding box center [728, 651] width 1042 height 28
copy li "[DOMAIN_NAME][URL]"
